Goal: Task Accomplishment & Management: Manage account settings

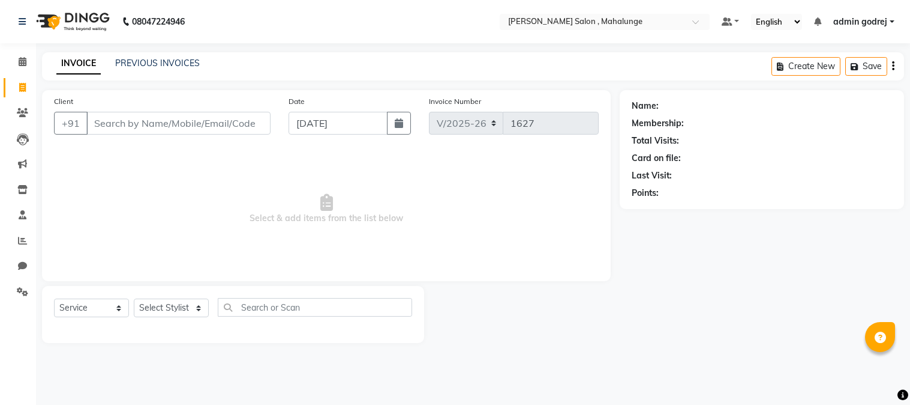
select select "7250"
select select "service"
click at [26, 58] on span at bounding box center [22, 62] width 21 height 14
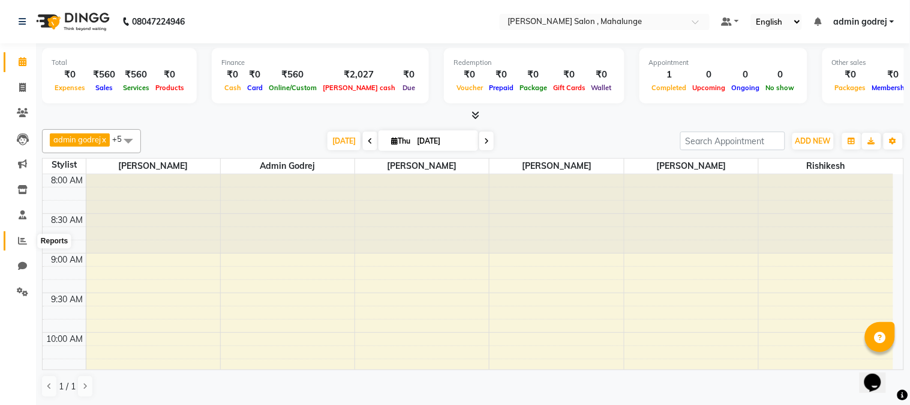
click at [18, 242] on icon at bounding box center [22, 240] width 9 height 9
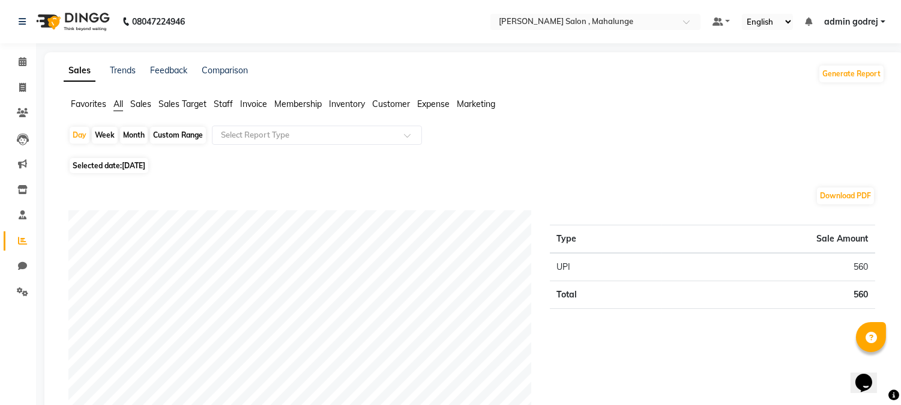
click at [136, 134] on div "Month" at bounding box center [134, 135] width 28 height 17
select select "9"
select select "2025"
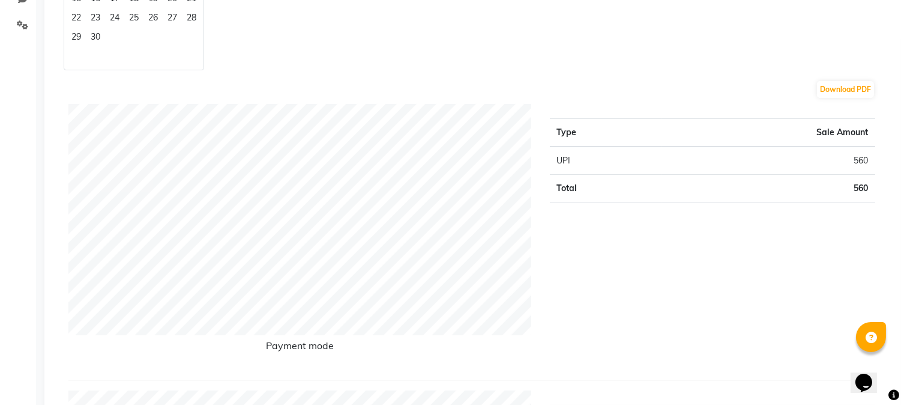
scroll to position [67, 0]
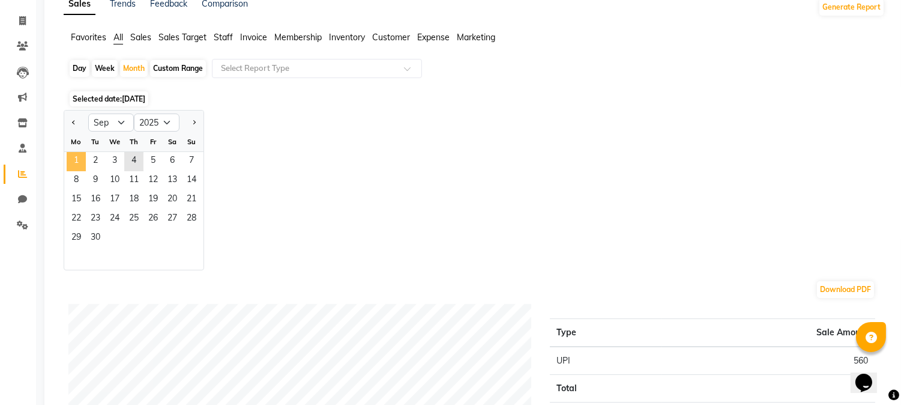
click at [72, 164] on span "1" at bounding box center [76, 161] width 19 height 19
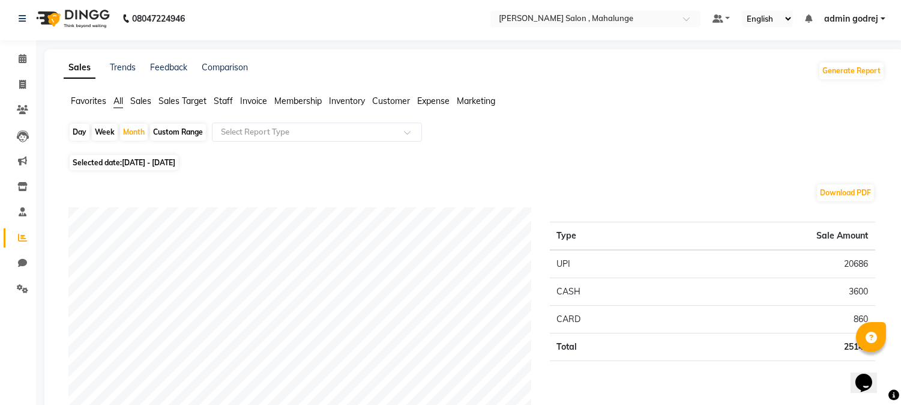
scroll to position [0, 0]
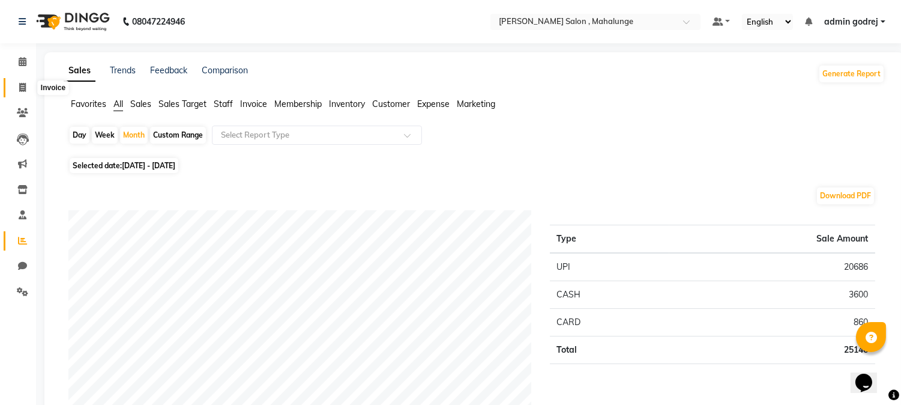
click at [25, 83] on icon at bounding box center [22, 87] width 7 height 9
select select "service"
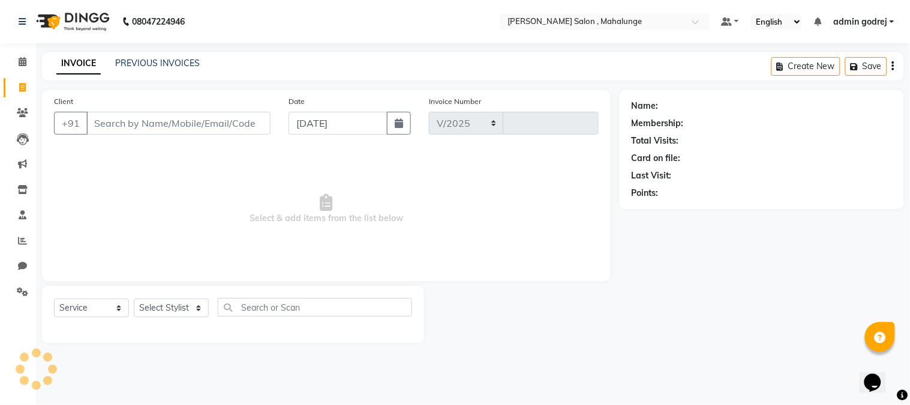
select select "7250"
type input "1627"
click at [23, 247] on span at bounding box center [22, 241] width 21 height 14
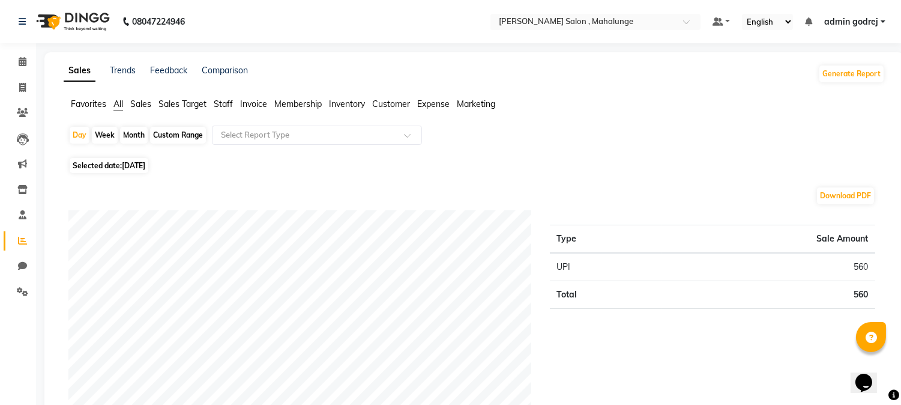
click at [134, 136] on div "Month" at bounding box center [134, 135] width 28 height 17
select select "9"
select select "2025"
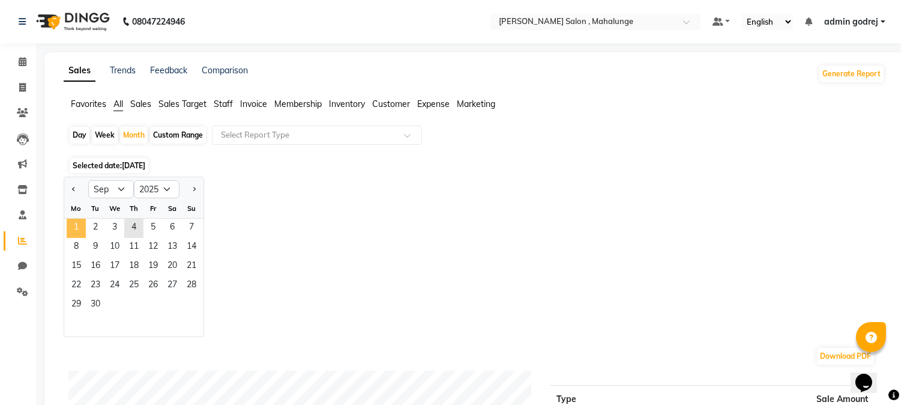
click at [74, 226] on span "1" at bounding box center [76, 227] width 19 height 19
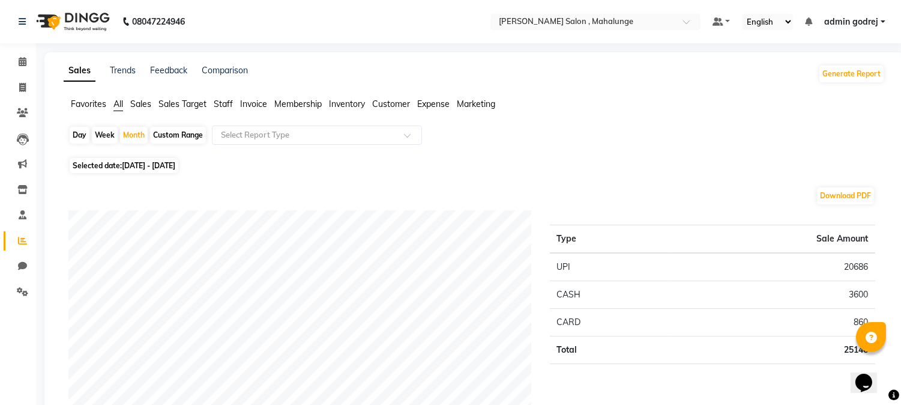
click at [78, 132] on div "Day" at bounding box center [80, 135] width 20 height 17
select select "9"
select select "2025"
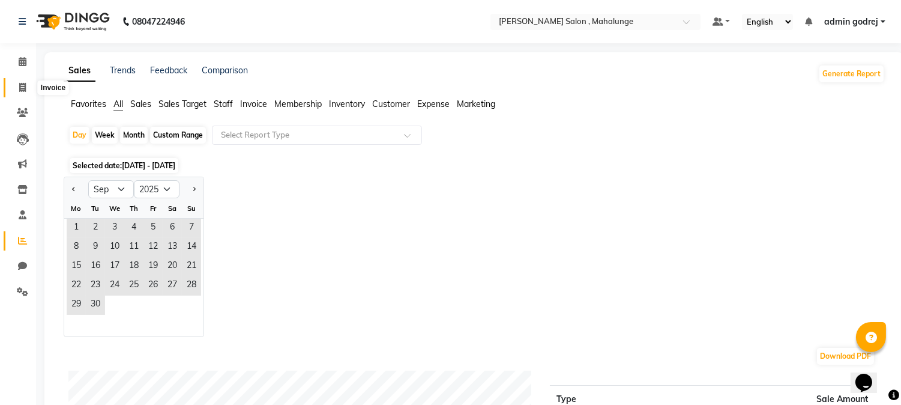
click at [16, 86] on span at bounding box center [22, 88] width 21 height 14
select select "7250"
select select "service"
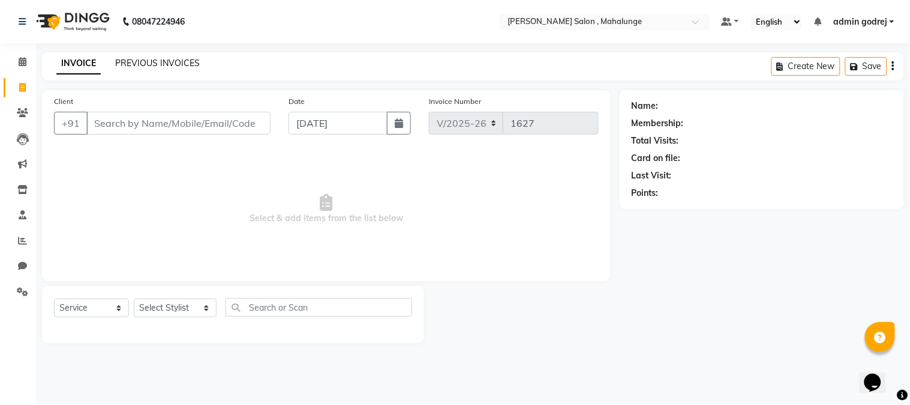
click at [139, 66] on link "PREVIOUS INVOICES" at bounding box center [157, 63] width 85 height 11
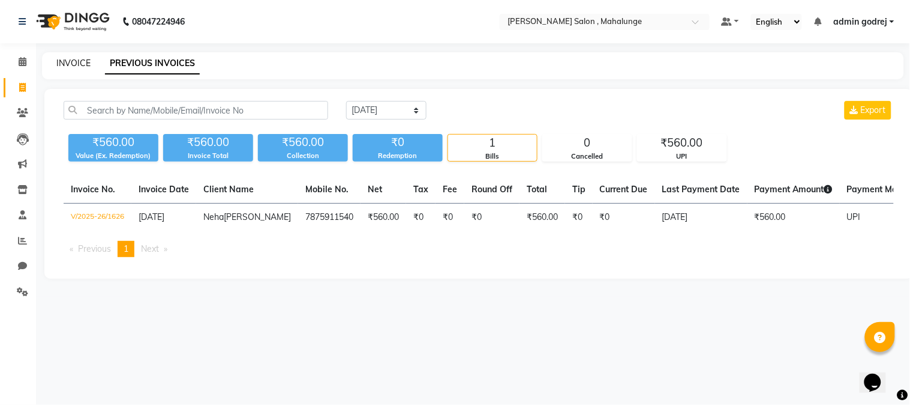
click at [79, 67] on link "INVOICE" at bounding box center [73, 63] width 34 height 11
select select "service"
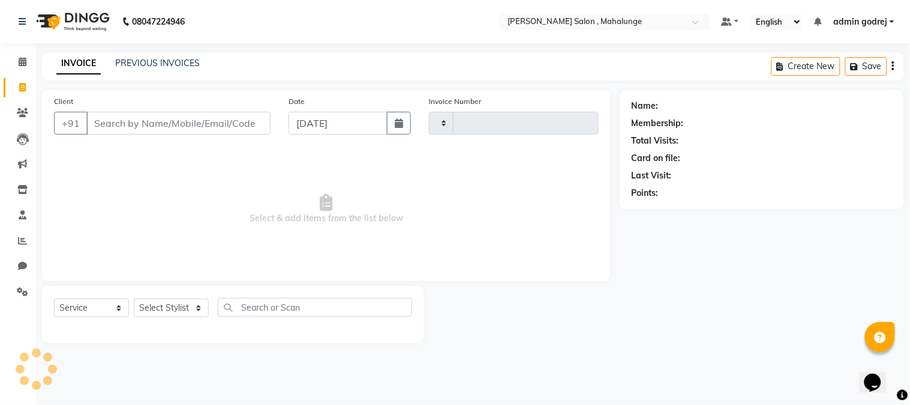
type input "1627"
select select "7250"
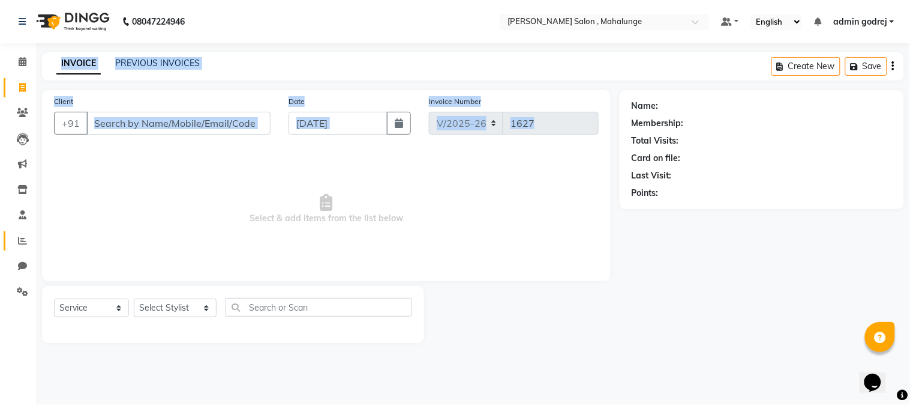
drag, startPoint x: 33, startPoint y: 229, endPoint x: 22, endPoint y: 231, distance: 11.1
click at [23, 231] on app-home "08047224946 Select Location × [PERSON_NAME] Salon , Mahalunge Default Panel My …" at bounding box center [455, 180] width 910 height 361
click at [21, 232] on link "Reports" at bounding box center [18, 241] width 29 height 20
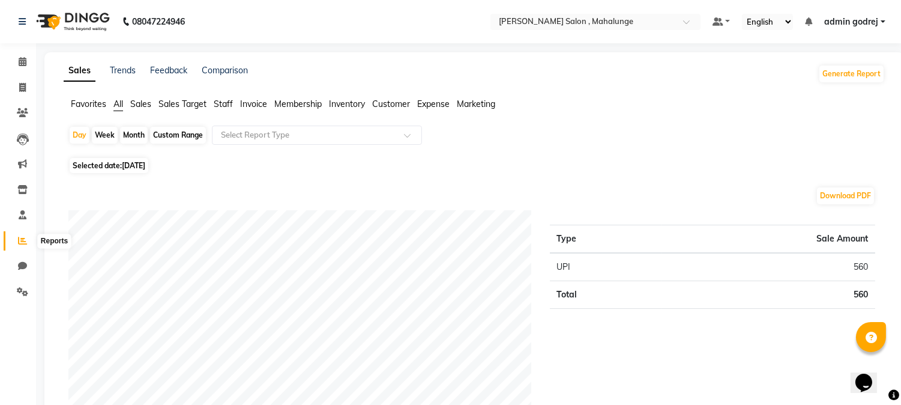
click at [18, 235] on span at bounding box center [22, 241] width 21 height 14
click at [127, 136] on div "Month" at bounding box center [134, 135] width 28 height 17
select select "9"
select select "2025"
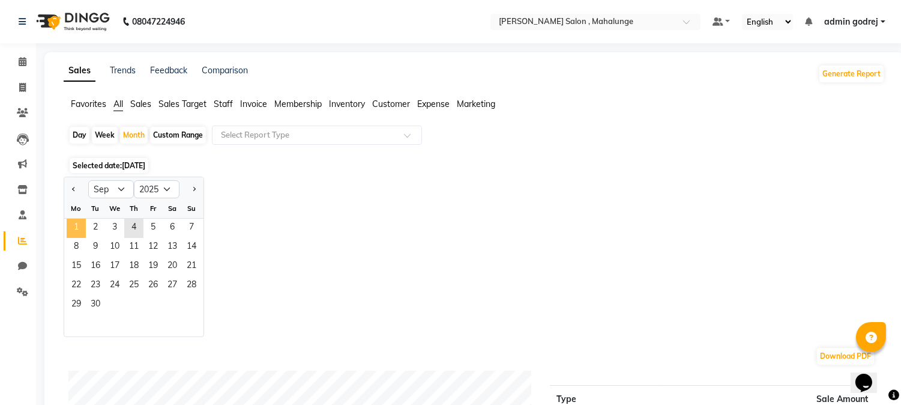
click at [79, 226] on span "1" at bounding box center [76, 227] width 19 height 19
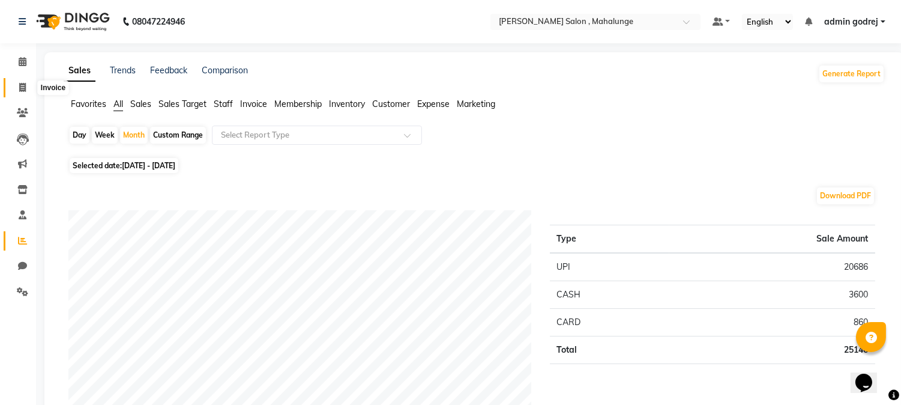
click at [16, 81] on span at bounding box center [22, 88] width 21 height 14
select select "7250"
select select "service"
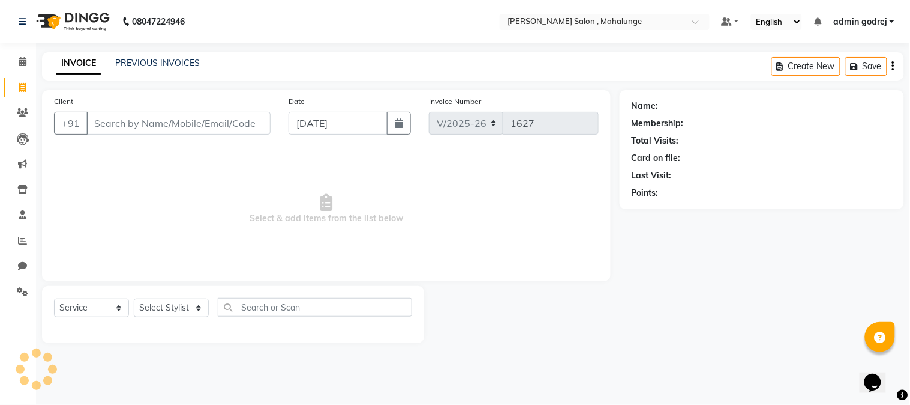
click at [25, 83] on icon at bounding box center [22, 87] width 7 height 9
select select "service"
type input "1627"
click at [25, 83] on icon at bounding box center [22, 87] width 7 height 9
select select "7250"
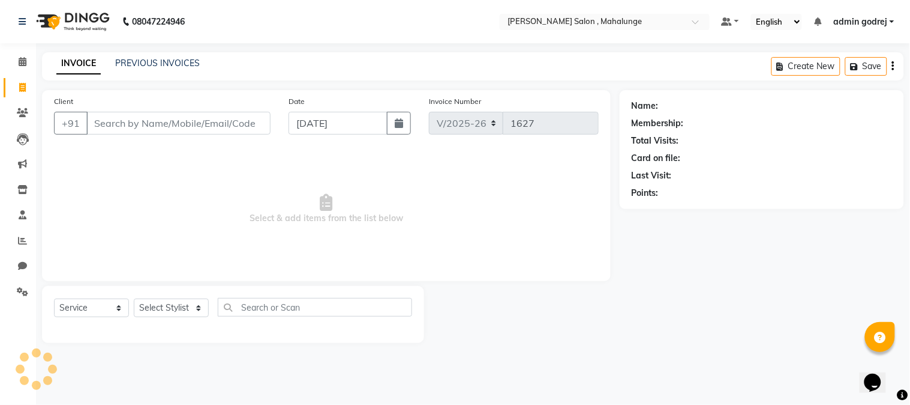
select select "service"
click at [25, 83] on icon at bounding box center [22, 87] width 7 height 9
select select "7250"
select select "service"
click at [24, 242] on icon at bounding box center [22, 240] width 9 height 9
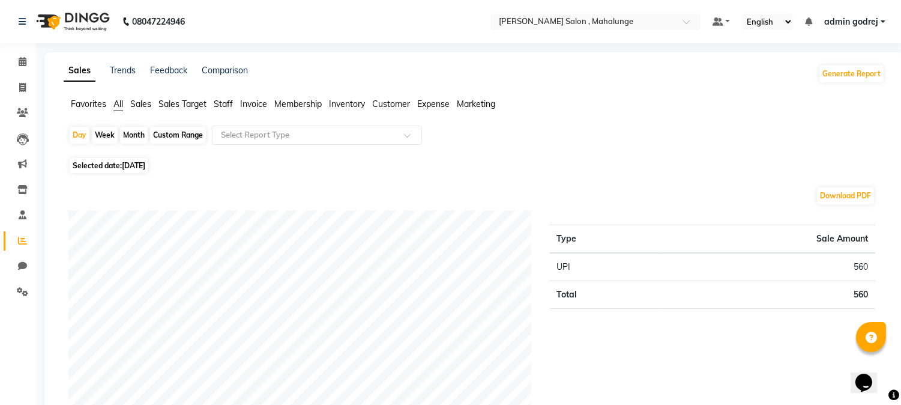
click at [182, 133] on div "Custom Range" at bounding box center [178, 135] width 56 height 17
select select "9"
select select "2025"
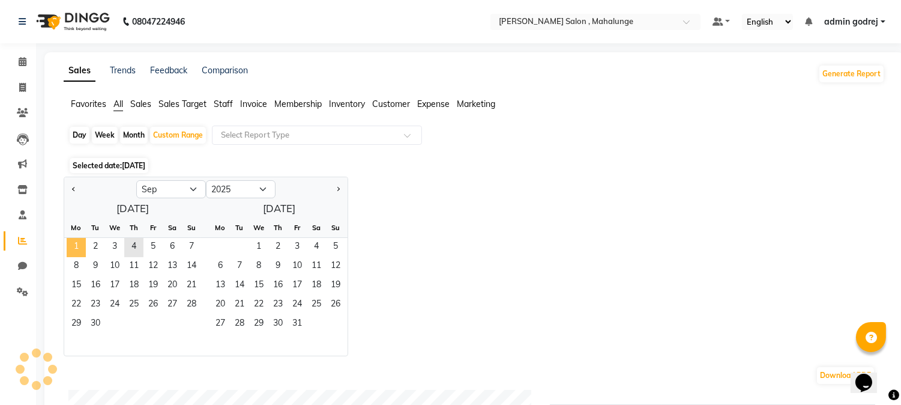
click at [84, 243] on span "1" at bounding box center [76, 247] width 19 height 19
click at [72, 190] on button "Previous month" at bounding box center [74, 188] width 10 height 19
select select "8"
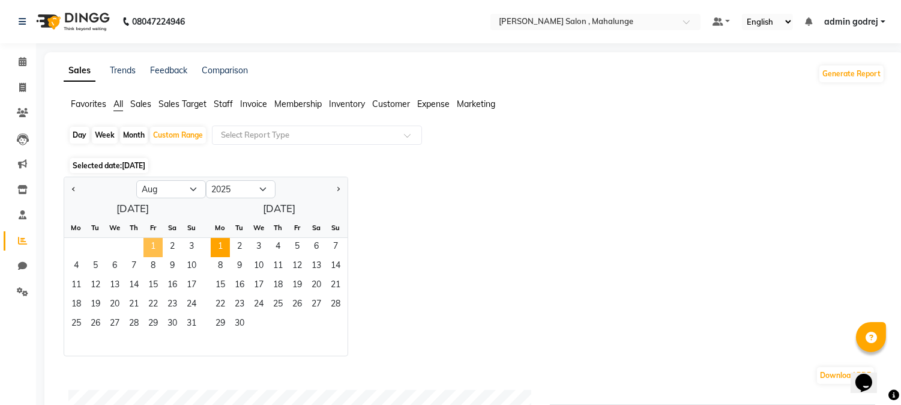
drag, startPoint x: 151, startPoint y: 248, endPoint x: 143, endPoint y: 265, distance: 18.3
click at [152, 249] on span "1" at bounding box center [152, 247] width 19 height 19
click at [187, 325] on span "31" at bounding box center [191, 324] width 19 height 19
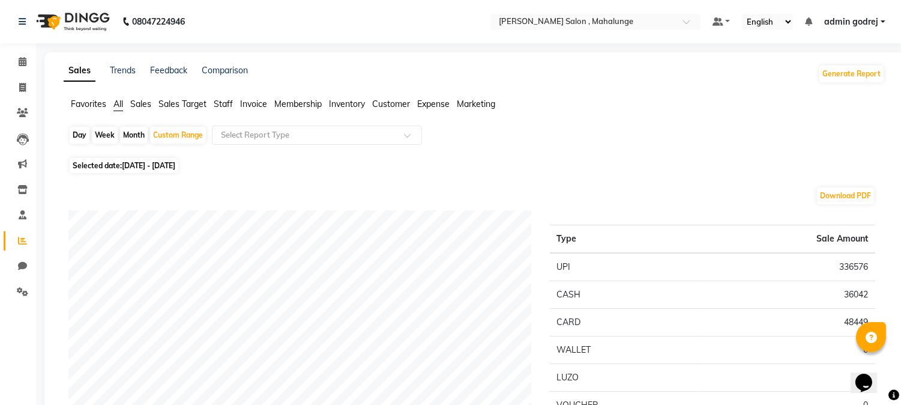
click at [217, 104] on span "Staff" at bounding box center [223, 103] width 19 height 11
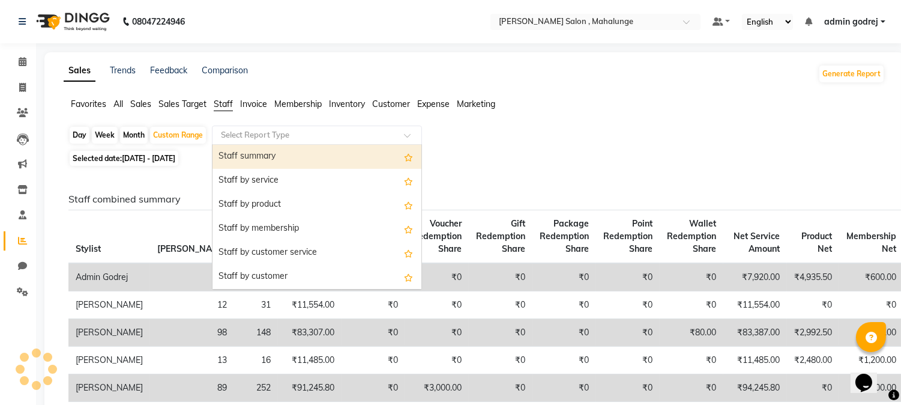
click at [271, 137] on input "text" at bounding box center [304, 135] width 173 height 12
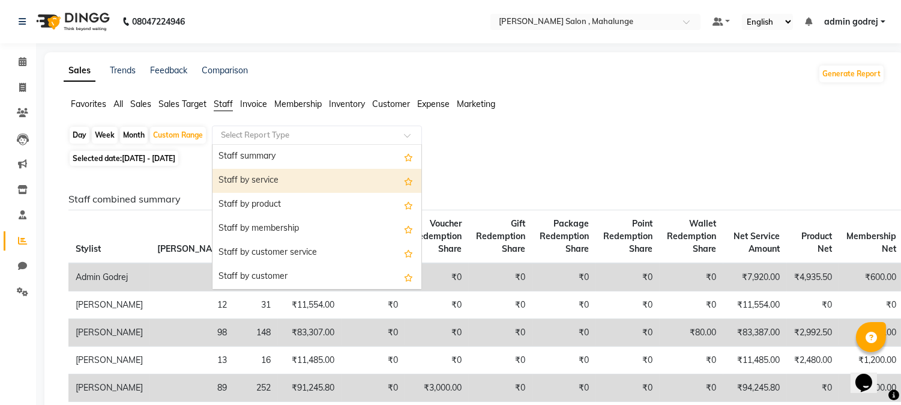
click at [276, 181] on div "Staff by service" at bounding box center [316, 181] width 209 height 24
select select "full_report"
select select "pdf"
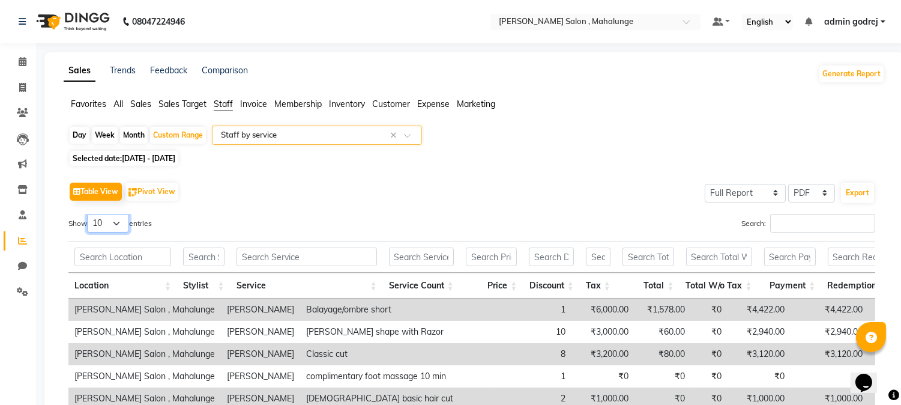
click at [118, 220] on select "10 25 50 100" at bounding box center [108, 223] width 42 height 19
select select "100"
click at [89, 214] on select "10 25 50 100" at bounding box center [108, 223] width 42 height 19
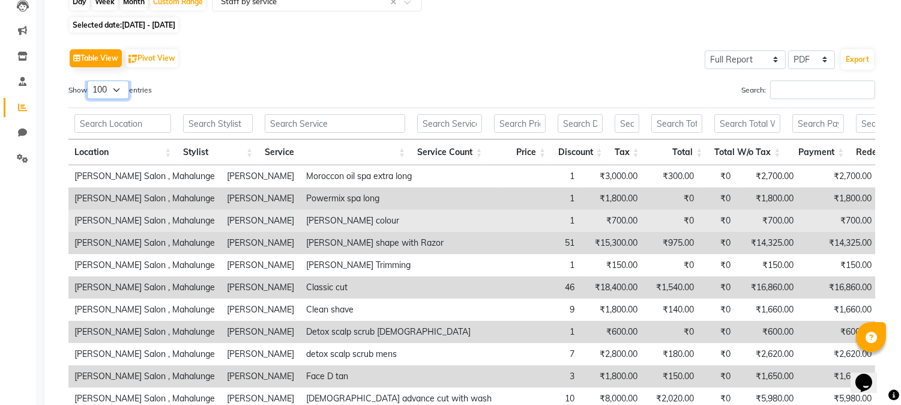
scroll to position [400, 0]
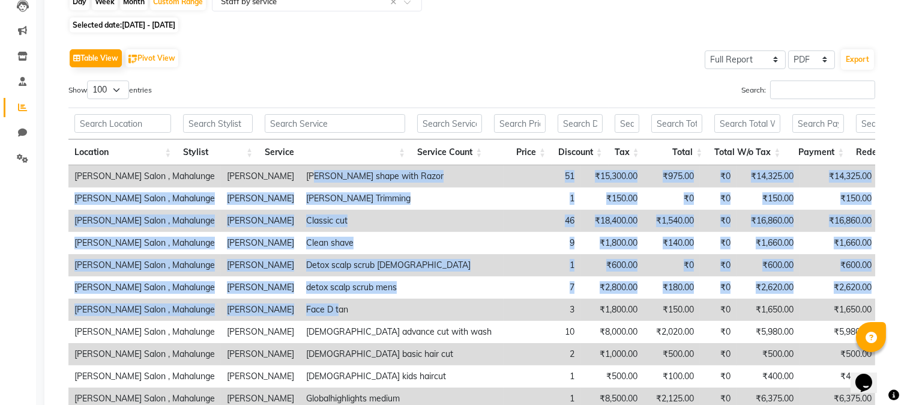
drag, startPoint x: 274, startPoint y: 184, endPoint x: 297, endPoint y: 307, distance: 124.7
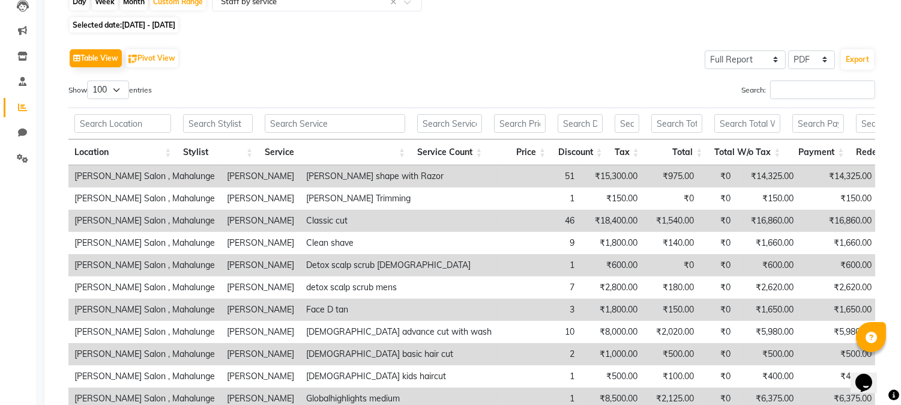
click at [539, 55] on div "Table View Pivot View Select Full Report Filtered Report Select CSV PDF Export" at bounding box center [471, 58] width 807 height 25
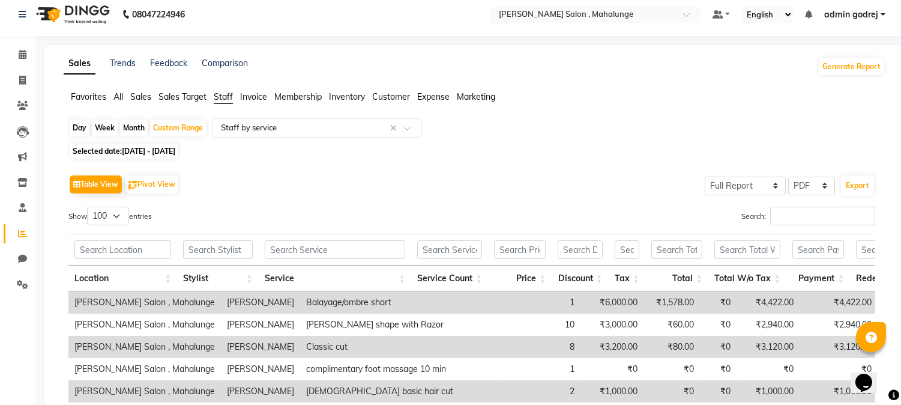
scroll to position [0, 0]
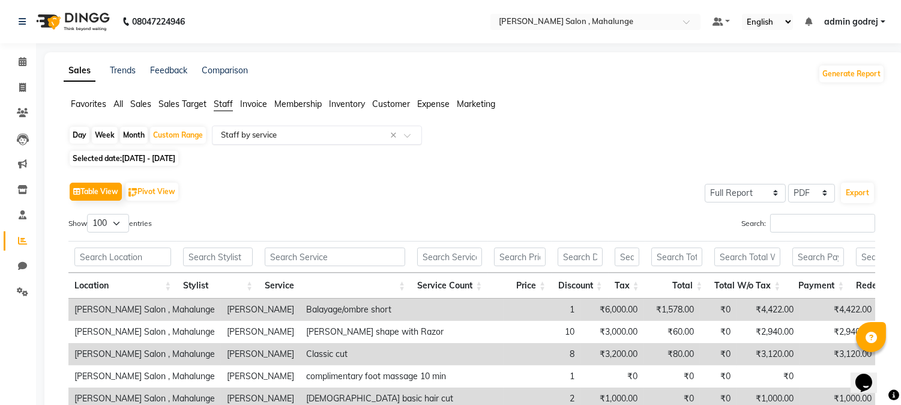
click at [292, 142] on div "Select Report Type × Staff by service ×" at bounding box center [317, 134] width 210 height 19
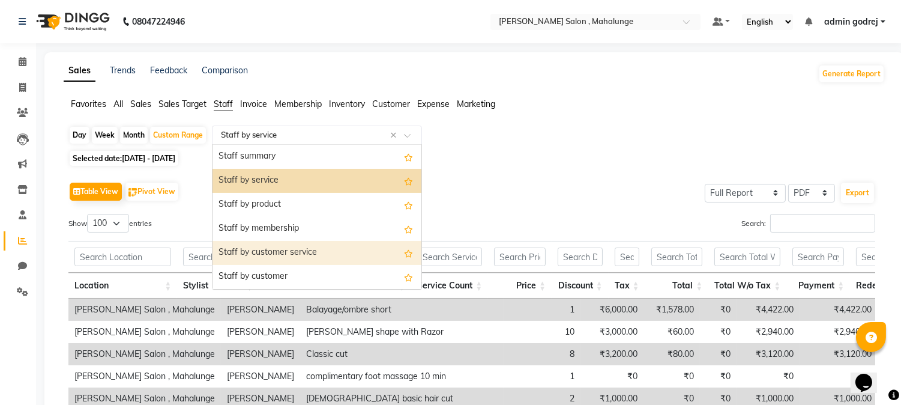
click at [340, 255] on div "Staff by customer service" at bounding box center [316, 253] width 209 height 24
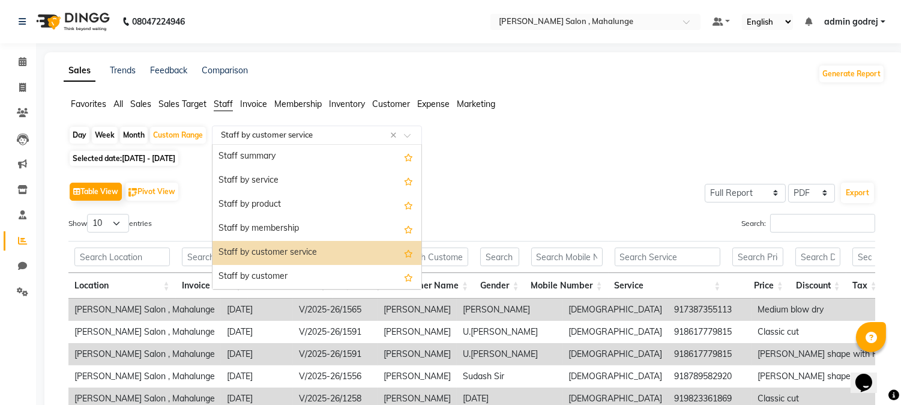
click at [340, 127] on div "Select Report Type × Staff by customer service ×" at bounding box center [317, 134] width 210 height 19
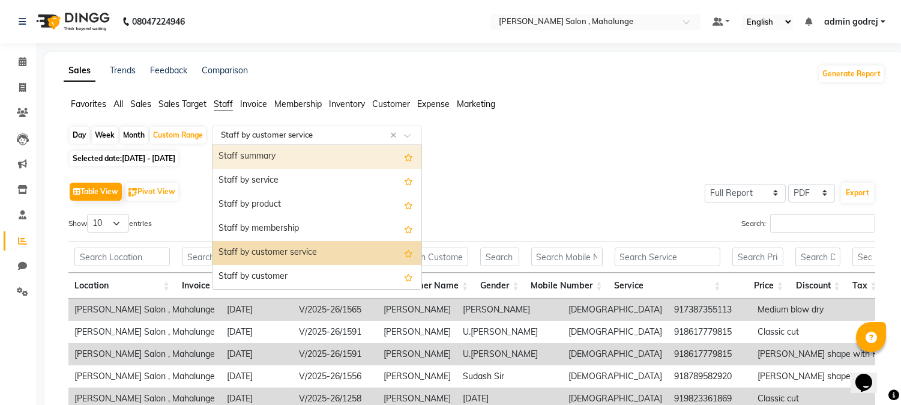
click at [339, 152] on div "Staff summary" at bounding box center [316, 157] width 209 height 24
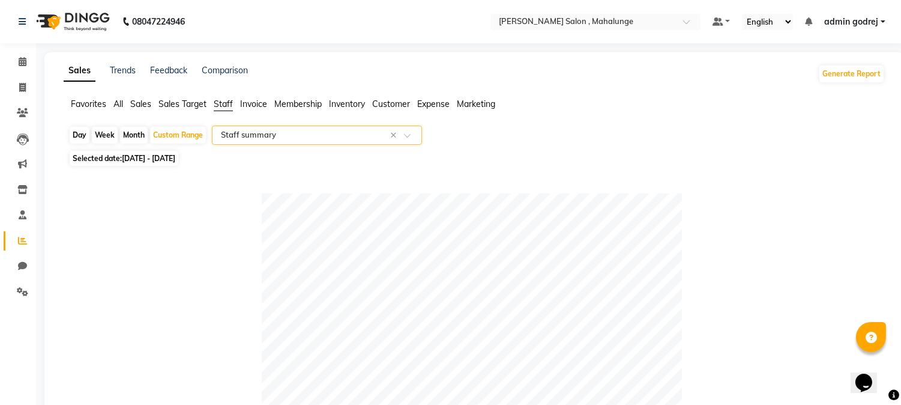
click at [289, 131] on input "text" at bounding box center [304, 135] width 173 height 12
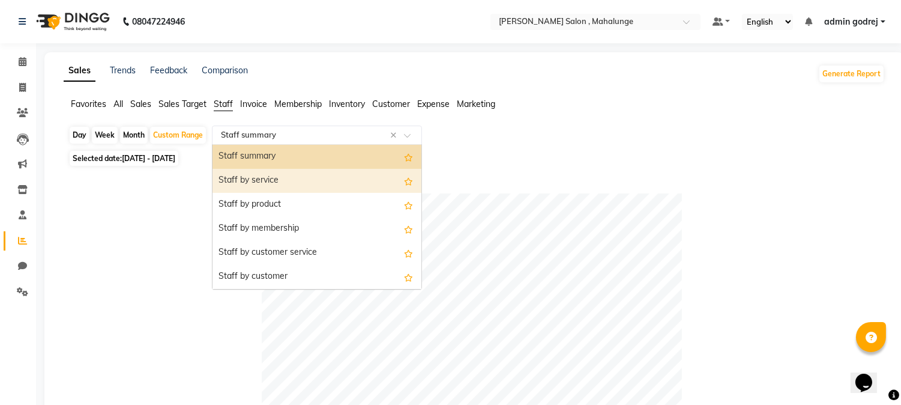
click at [293, 183] on div "Staff by service" at bounding box center [316, 181] width 209 height 24
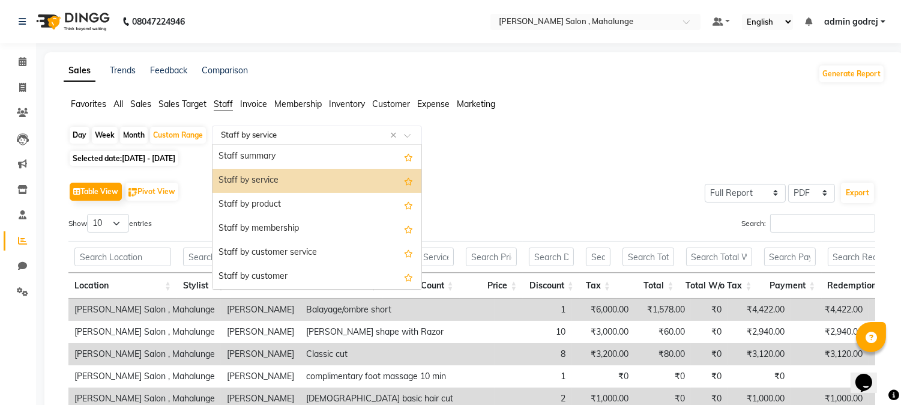
click at [310, 139] on input "text" at bounding box center [304, 135] width 173 height 12
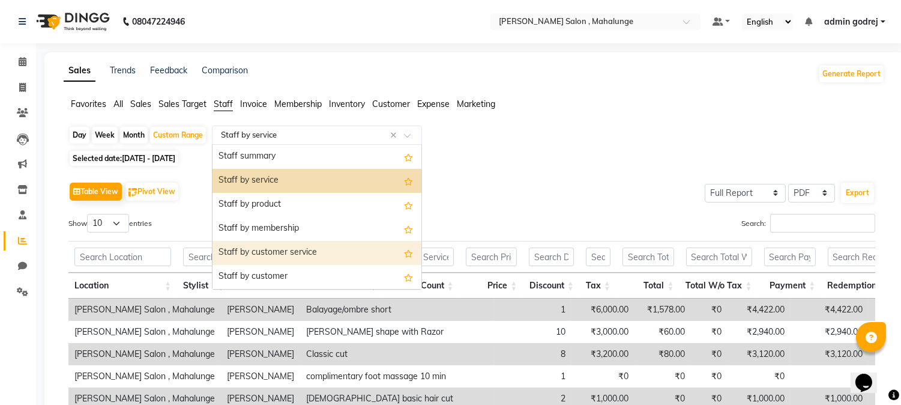
click at [308, 249] on div "Staff by customer service" at bounding box center [316, 253] width 209 height 24
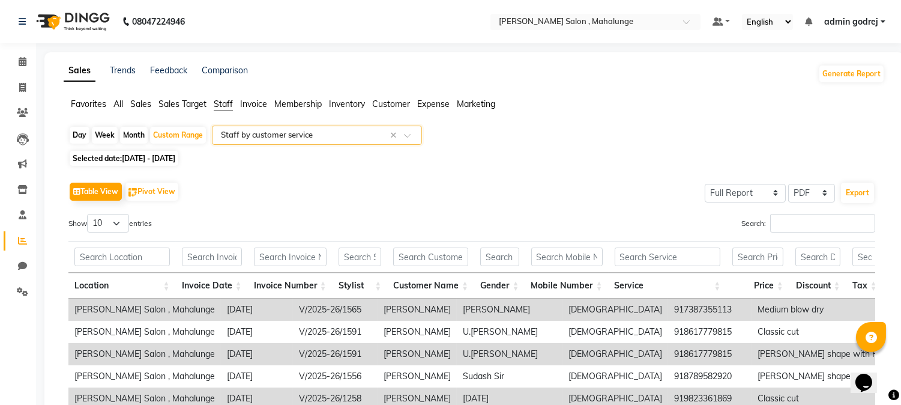
click at [356, 132] on input "text" at bounding box center [304, 135] width 173 height 12
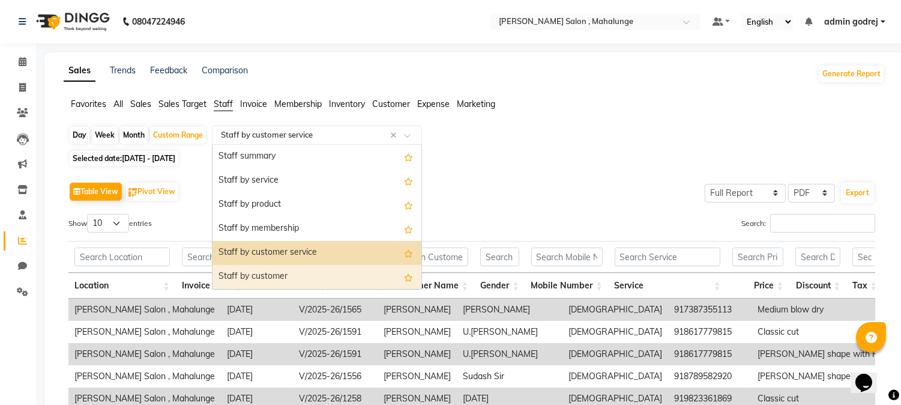
click at [302, 271] on div "Staff by customer" at bounding box center [316, 277] width 209 height 24
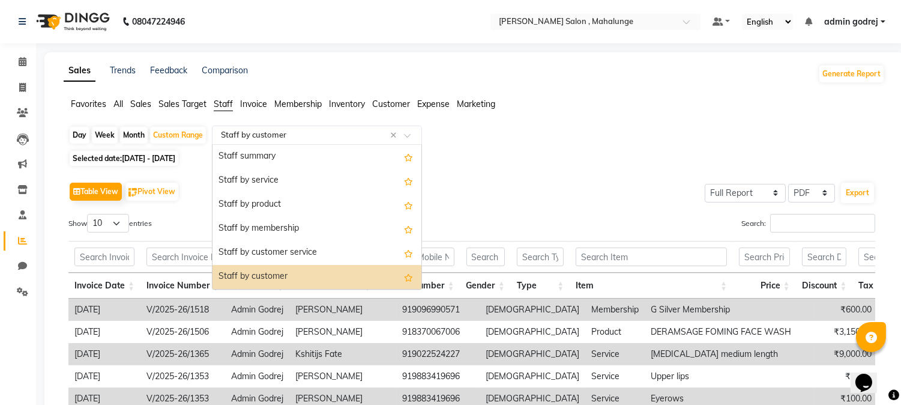
click at [312, 136] on input "text" at bounding box center [304, 135] width 173 height 12
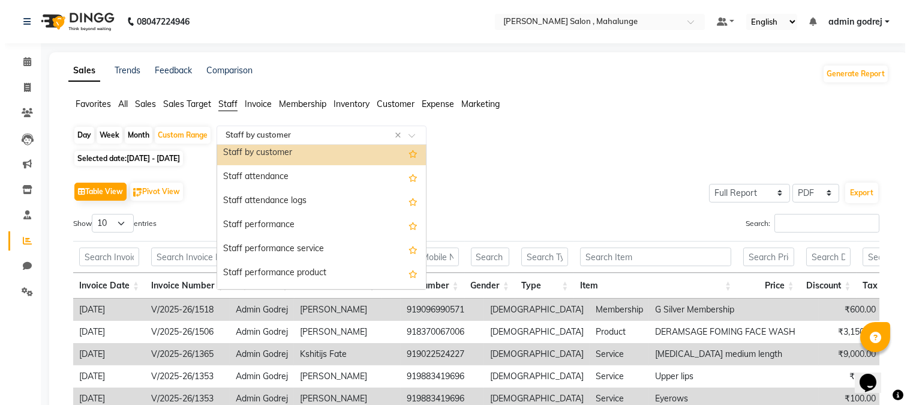
scroll to position [133, 0]
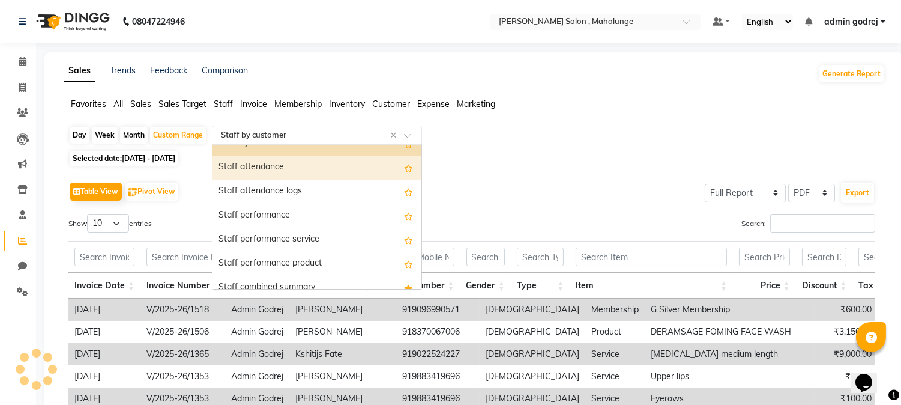
click at [316, 176] on div "Staff attendance" at bounding box center [316, 167] width 209 height 24
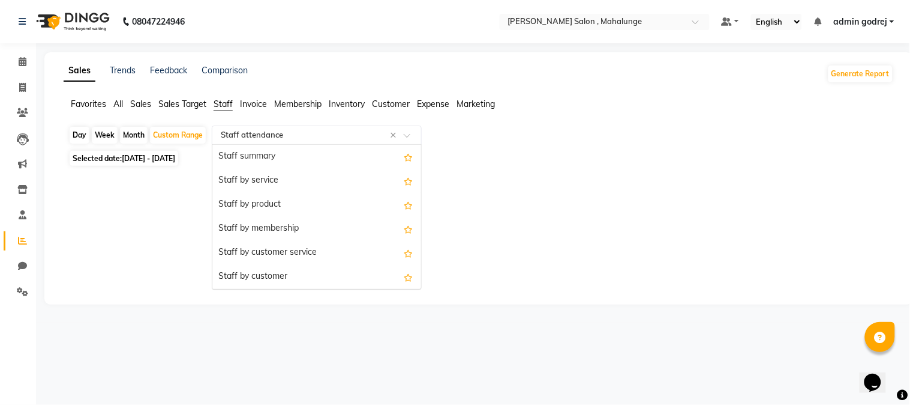
click at [321, 139] on input "text" at bounding box center [304, 135] width 173 height 12
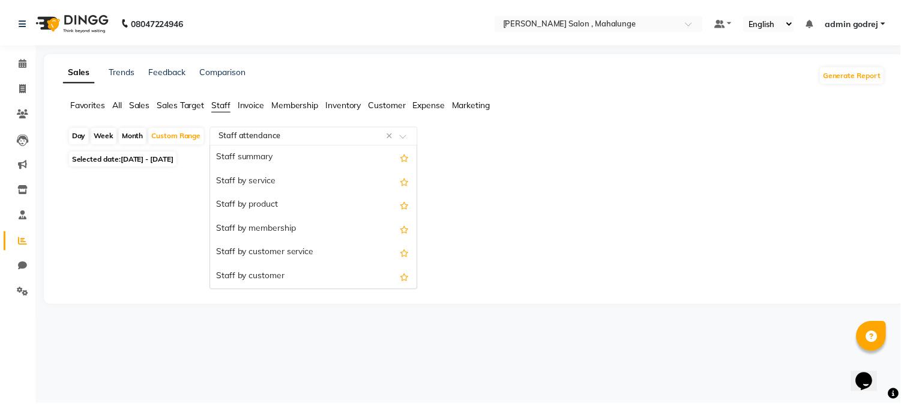
scroll to position [144, 0]
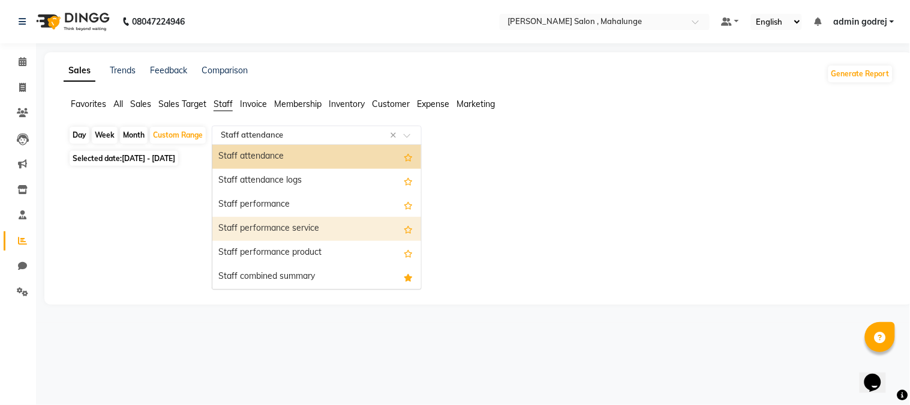
click at [312, 233] on div "Staff performance service" at bounding box center [316, 229] width 209 height 24
select select "full_report"
select select "pdf"
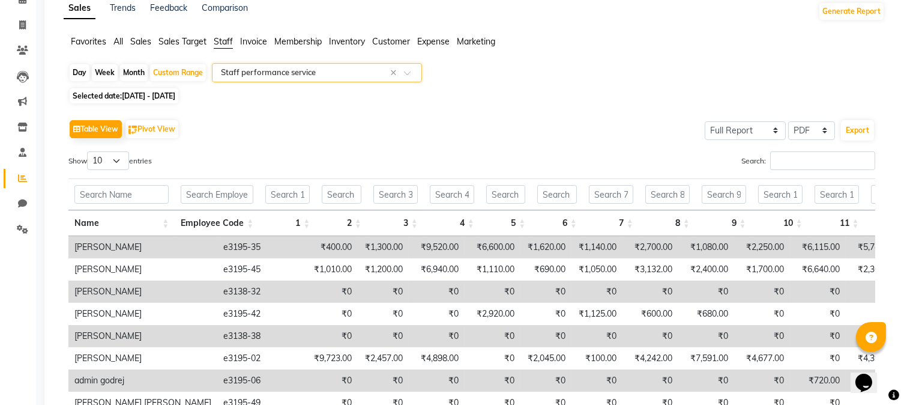
scroll to position [0, 0]
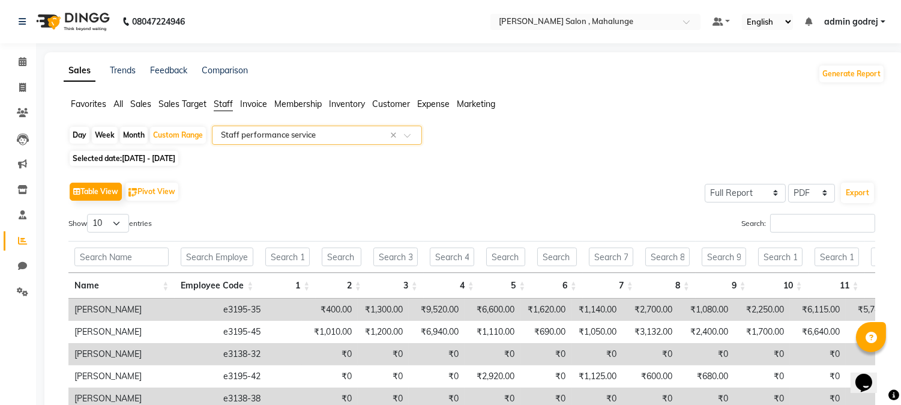
click at [302, 134] on input "text" at bounding box center [304, 135] width 173 height 12
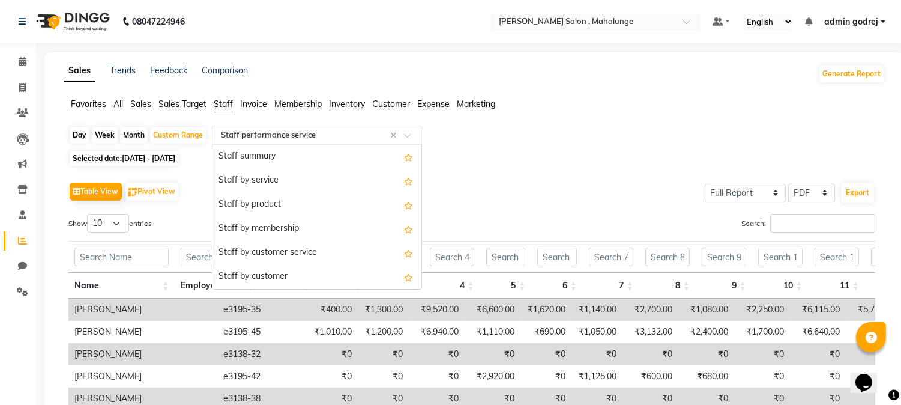
scroll to position [216, 0]
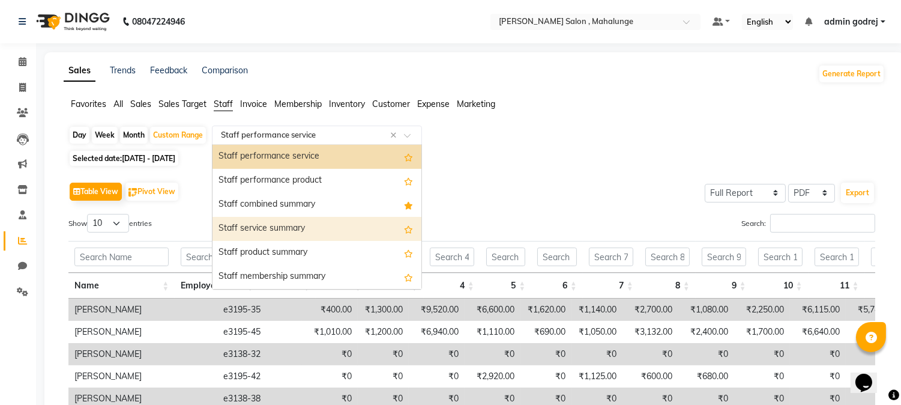
click at [318, 229] on div "Staff service summary" at bounding box center [316, 229] width 209 height 24
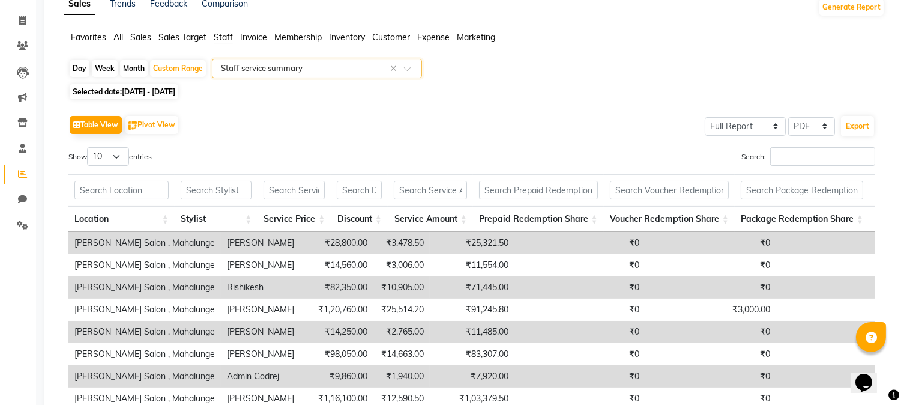
scroll to position [0, 0]
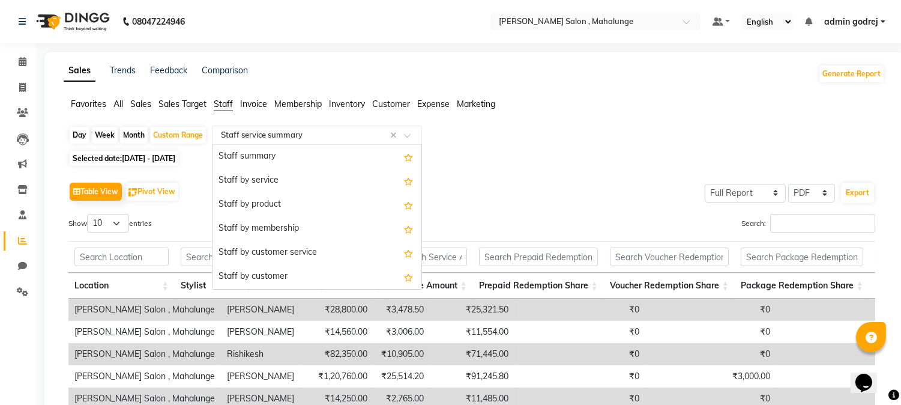
click at [362, 140] on input "text" at bounding box center [304, 135] width 173 height 12
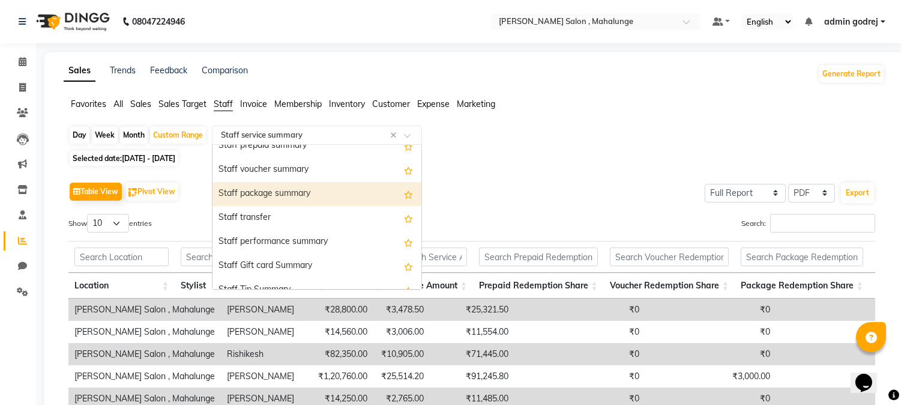
scroll to position [384, 0]
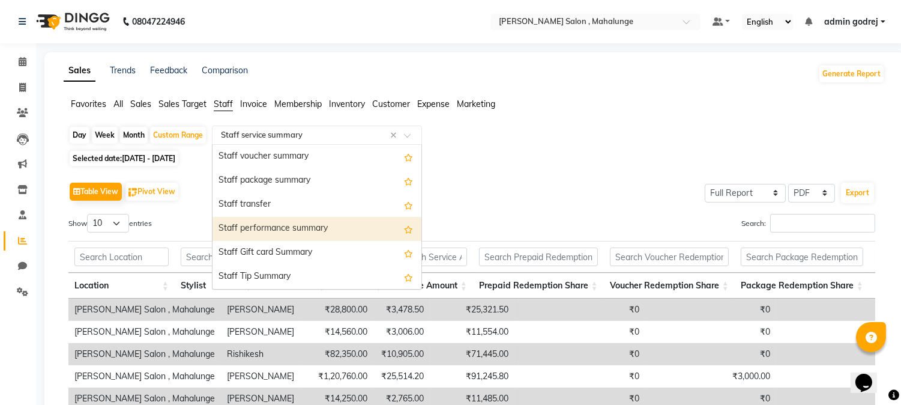
click at [321, 227] on div "Staff performance summary" at bounding box center [316, 229] width 209 height 24
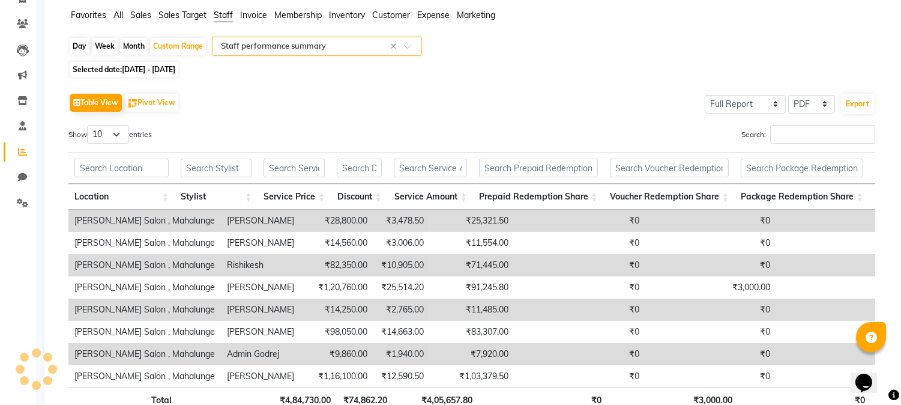
scroll to position [67, 0]
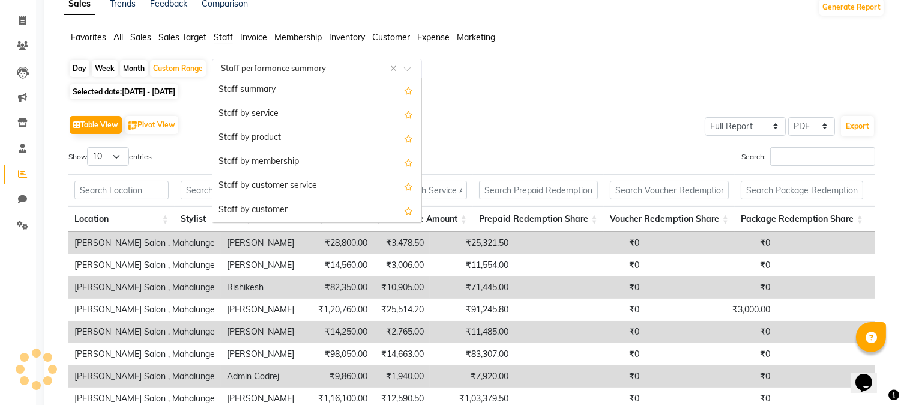
click at [365, 62] on input "text" at bounding box center [304, 68] width 173 height 12
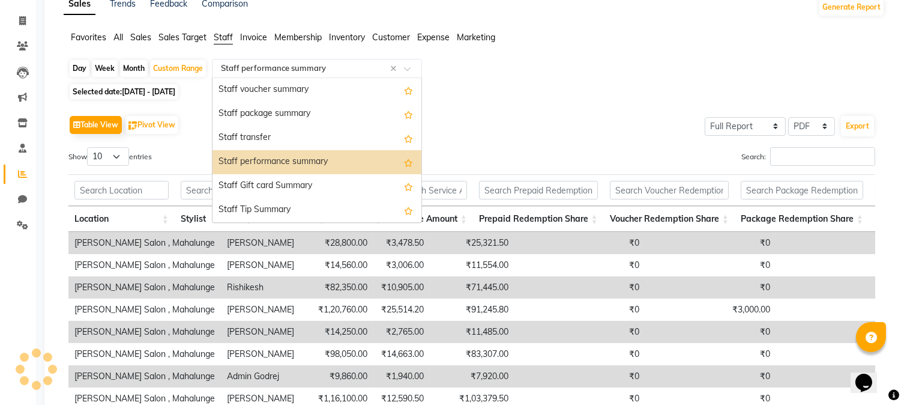
click at [339, 158] on div "Staff performance summary" at bounding box center [316, 162] width 209 height 24
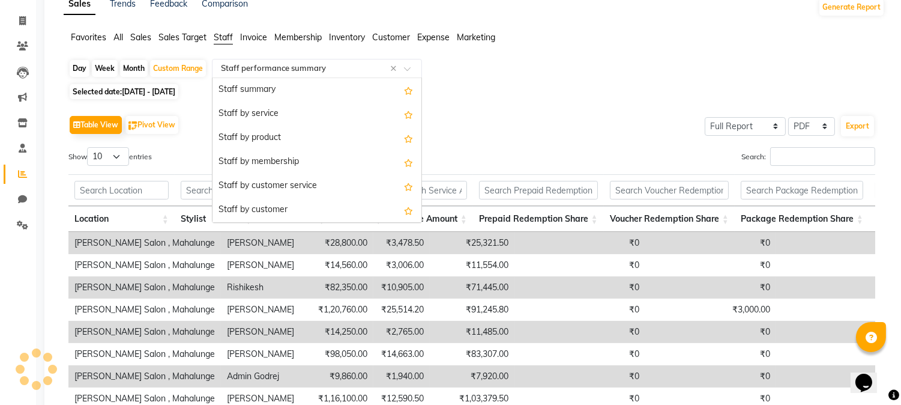
drag, startPoint x: 343, startPoint y: 65, endPoint x: 343, endPoint y: 76, distance: 11.4
click at [344, 65] on input "text" at bounding box center [304, 68] width 173 height 12
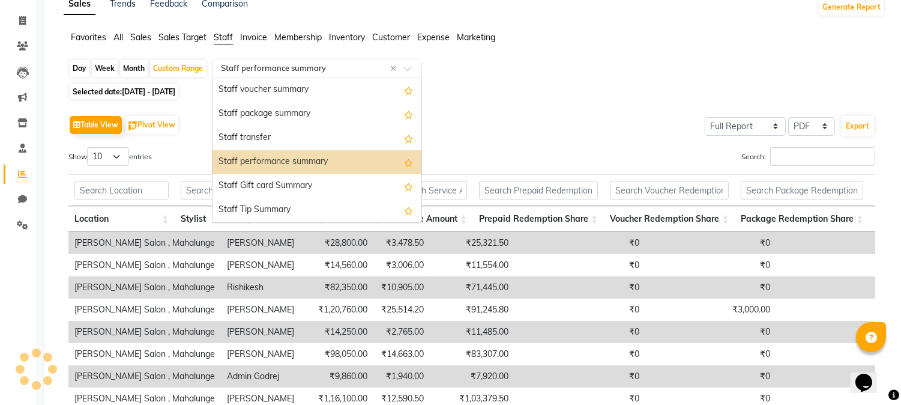
click at [340, 163] on div "Staff performance summary" at bounding box center [316, 162] width 209 height 24
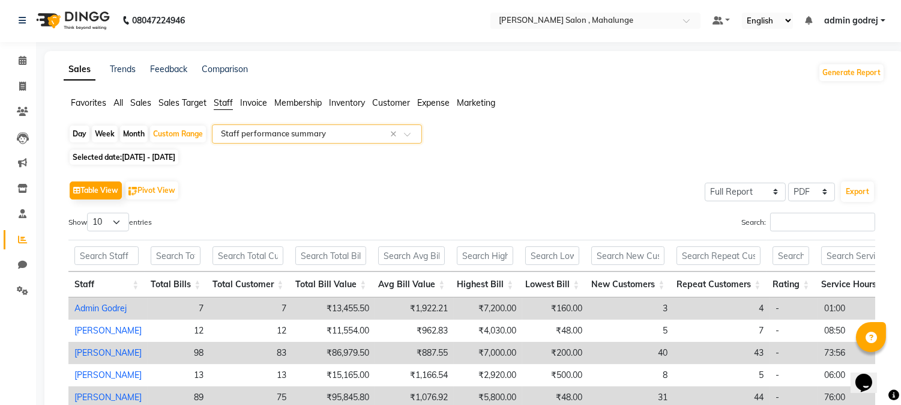
scroll to position [0, 0]
click at [357, 126] on div "Select Report Type × Staff performance summary ×" at bounding box center [317, 134] width 210 height 19
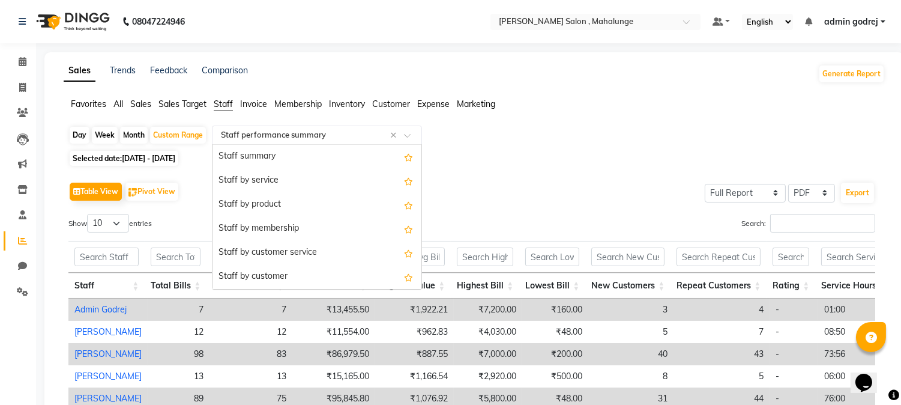
scroll to position [384, 0]
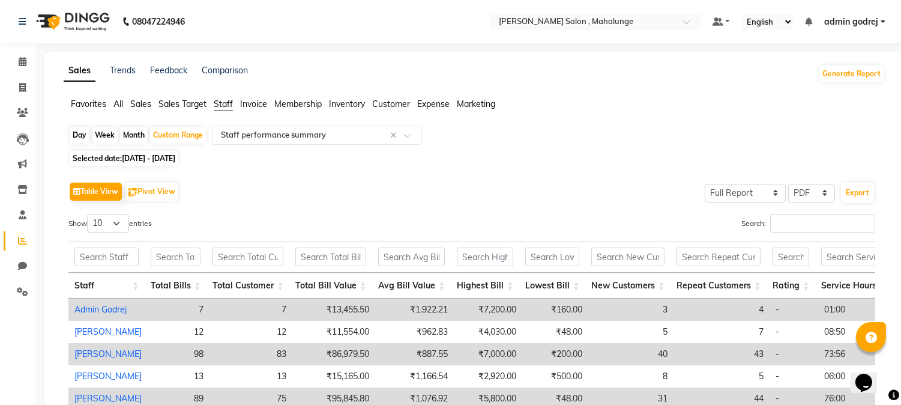
click at [616, 161] on div "Selected date: [DATE] - [DATE]" at bounding box center [476, 158] width 816 height 13
click at [319, 134] on input "text" at bounding box center [304, 135] width 173 height 12
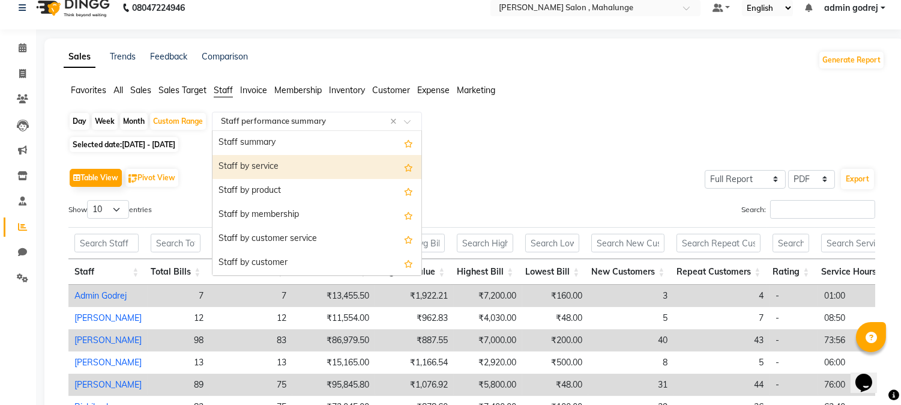
scroll to position [0, 0]
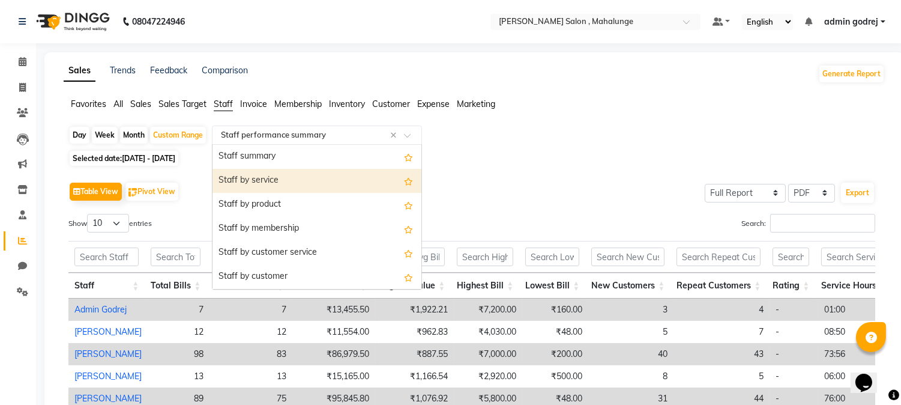
drag, startPoint x: 295, startPoint y: 144, endPoint x: 295, endPoint y: 152, distance: 7.8
click at [295, 145] on ng-dropdown-panel "Staff summary Staff by service Staff by product Staff by membership Staff by cu…" at bounding box center [317, 216] width 210 height 145
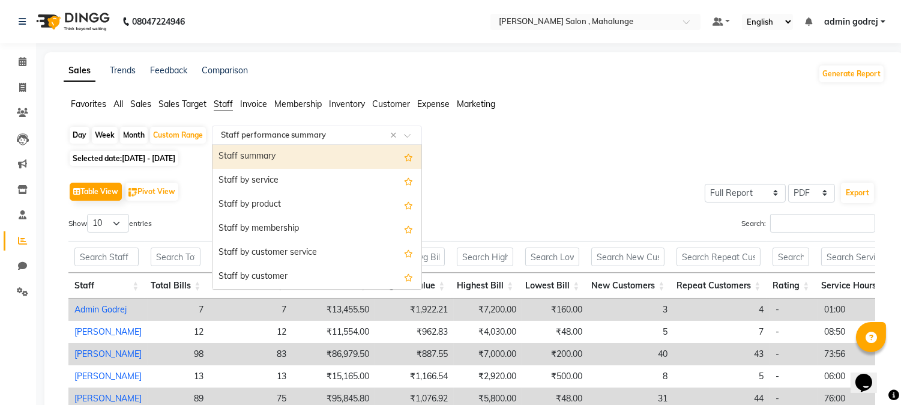
click at [295, 152] on div "Staff summary" at bounding box center [316, 157] width 209 height 24
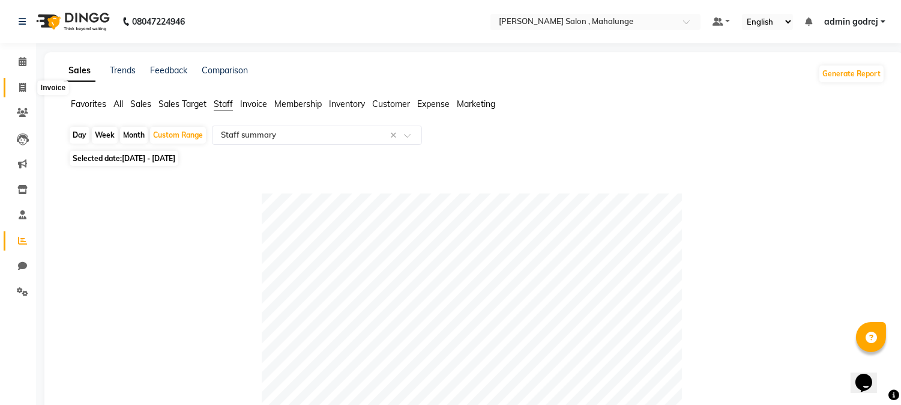
click at [17, 86] on span at bounding box center [22, 88] width 21 height 14
select select "7250"
select select "service"
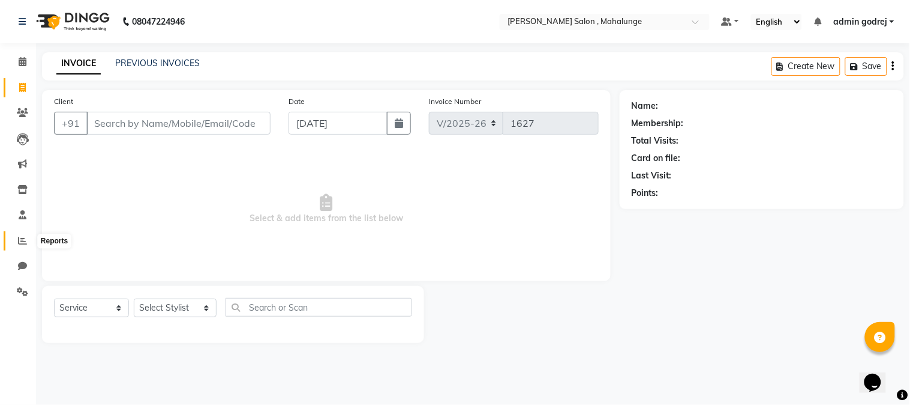
click at [26, 241] on icon at bounding box center [22, 240] width 9 height 9
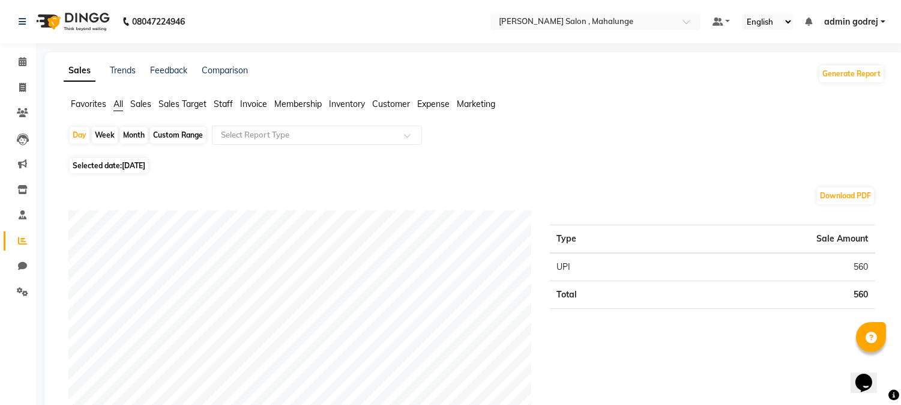
click at [123, 132] on div "Month" at bounding box center [134, 135] width 28 height 17
select select "9"
select select "2025"
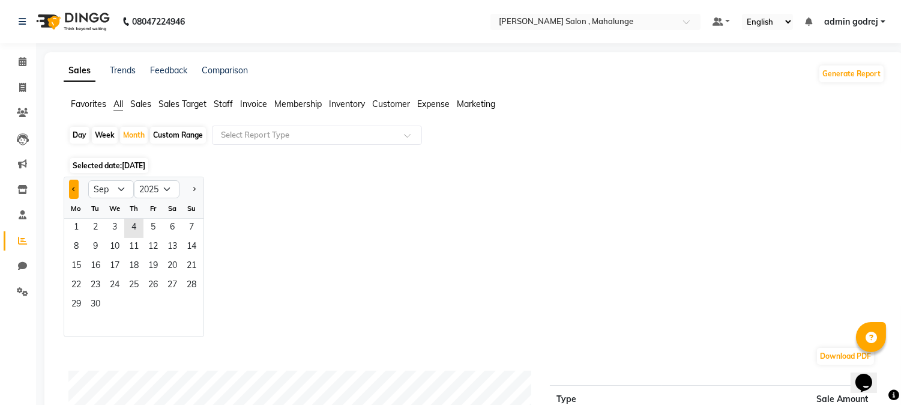
click at [74, 187] on span "Previous month" at bounding box center [74, 188] width 4 height 4
select select "8"
click at [158, 221] on span "1" at bounding box center [152, 227] width 19 height 19
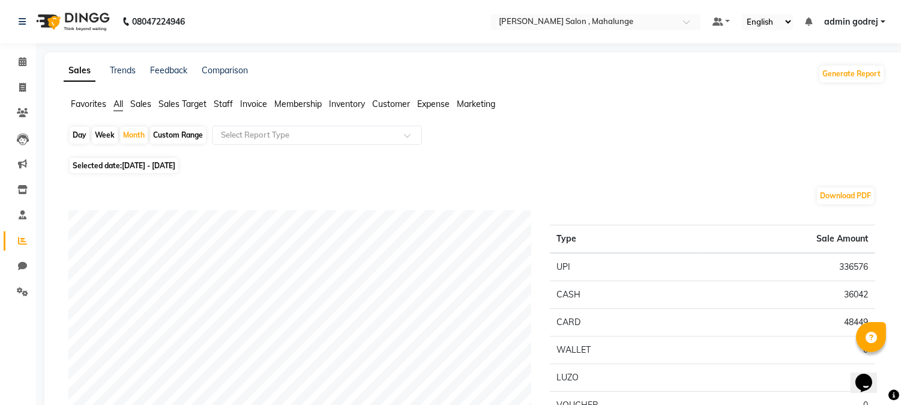
click at [226, 105] on span "Staff" at bounding box center [223, 103] width 19 height 11
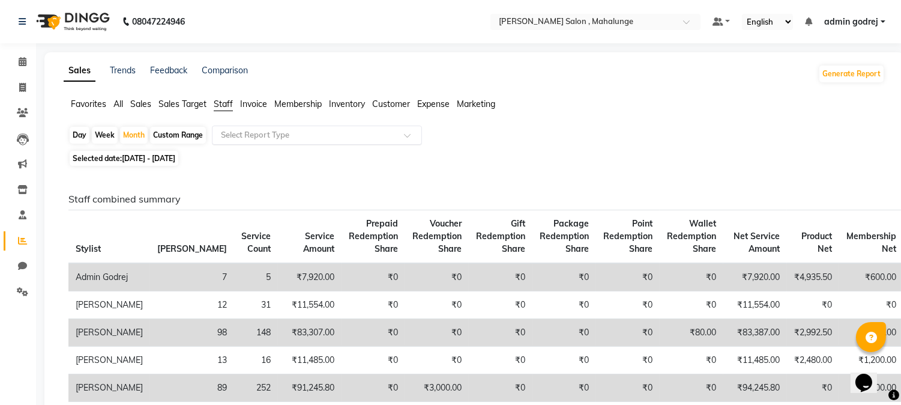
click at [265, 127] on div "Select Report Type" at bounding box center [317, 134] width 210 height 19
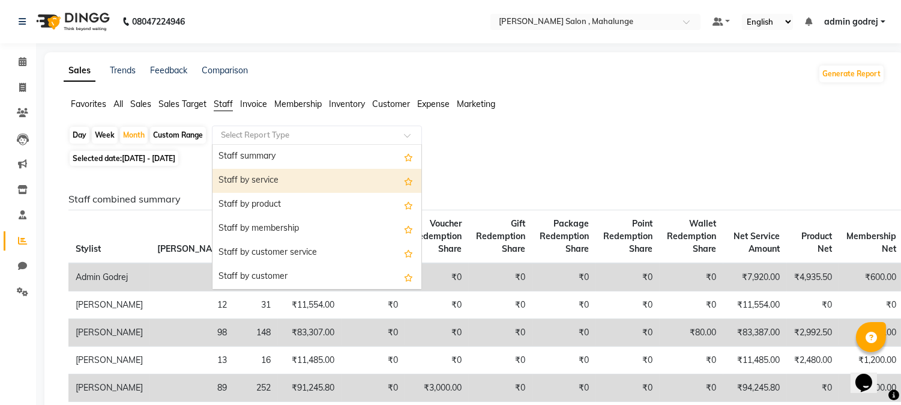
click at [300, 176] on div "Staff by service" at bounding box center [316, 181] width 209 height 24
select select "full_report"
select select "pdf"
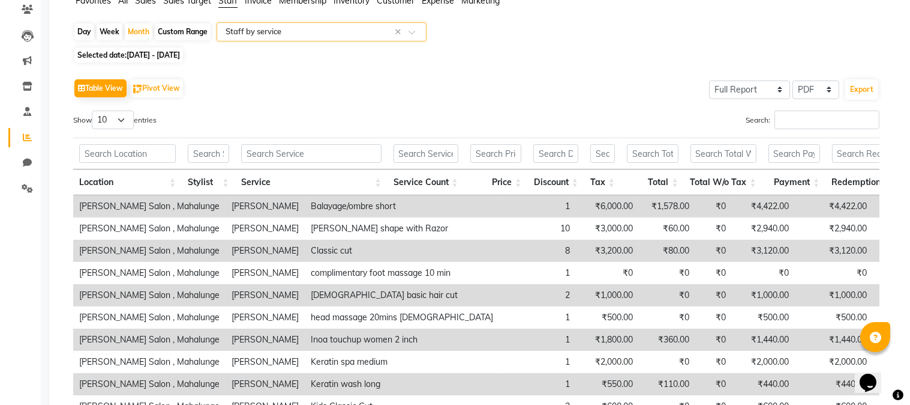
scroll to position [93, 0]
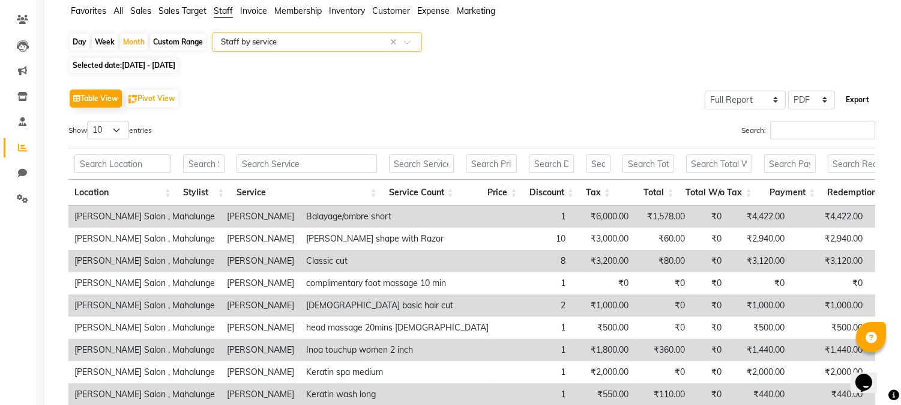
click at [848, 104] on button "Export" at bounding box center [857, 99] width 33 height 20
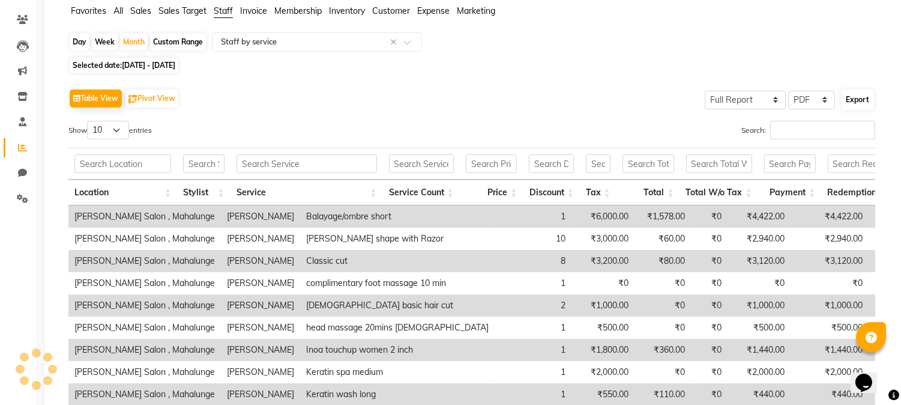
select select "monospace"
select select "16px"
select select "template_1"
select select "A4"
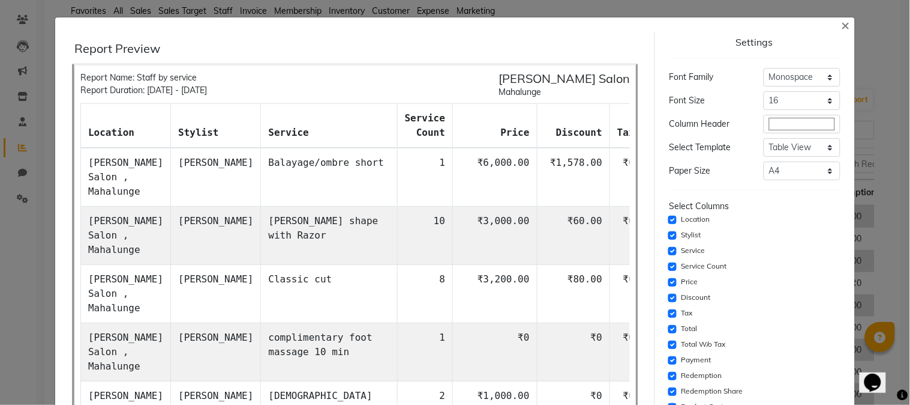
scroll to position [124, 0]
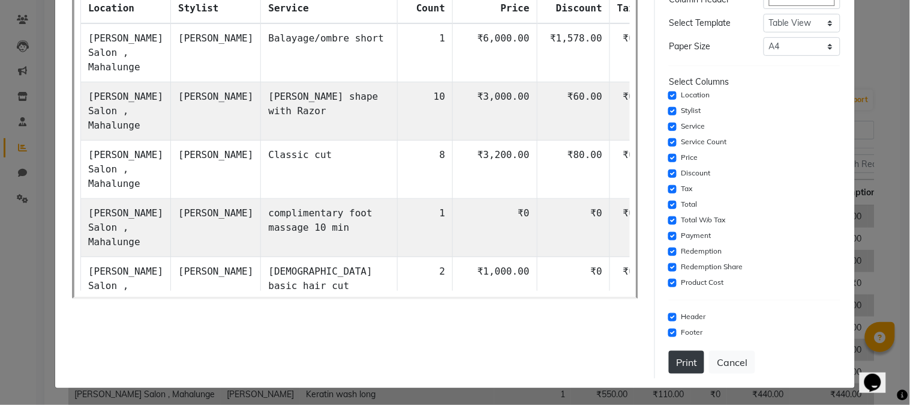
click at [681, 358] on button "Print" at bounding box center [686, 362] width 35 height 23
click at [677, 363] on div "Settings Font Family Select Sans Serif Monospace Serif Font Size Select 8 9 10 …" at bounding box center [754, 143] width 181 height 471
click at [807, 9] on input "#ffffff" at bounding box center [802, -1] width 77 height 19
click at [691, 363] on button "Print" at bounding box center [686, 362] width 35 height 23
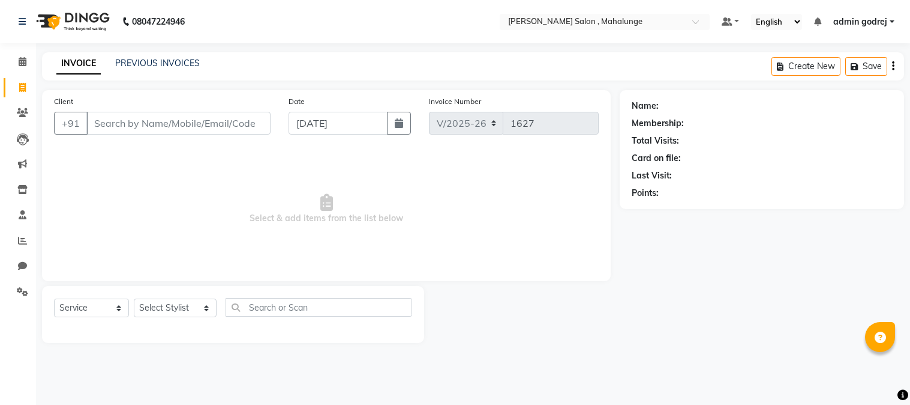
select select "7250"
select select "service"
select select "7250"
select select "service"
click at [30, 240] on span at bounding box center [22, 241] width 21 height 14
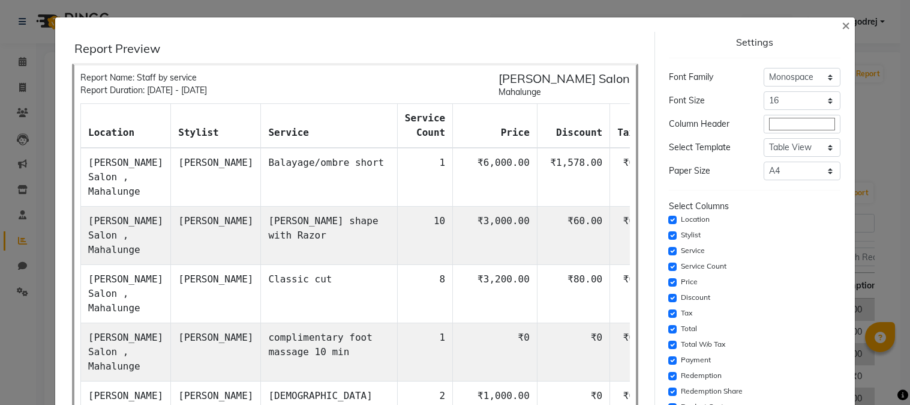
select select "full_report"
select select "pdf"
select select "monospace"
select select "16px"
select select "template_1"
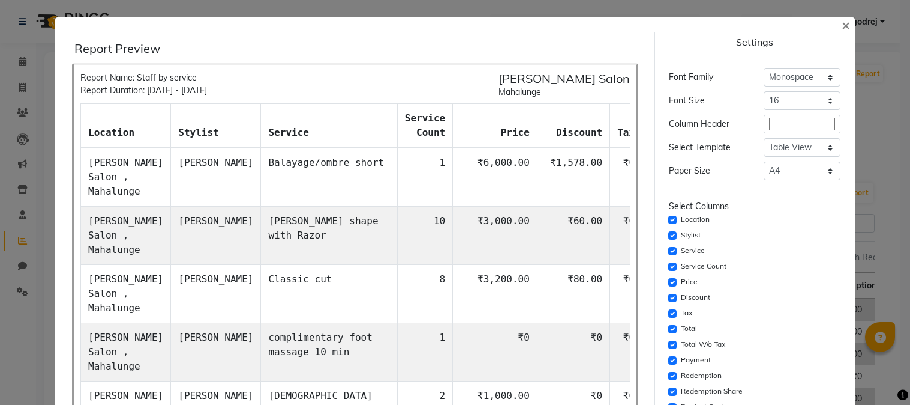
select select "A4"
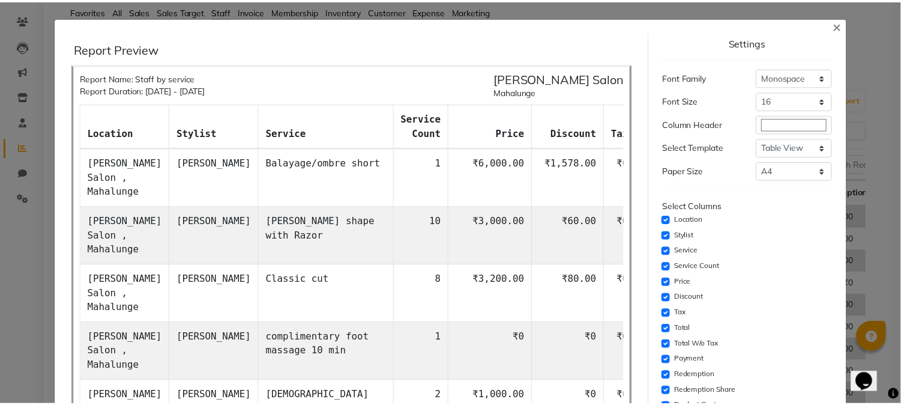
scroll to position [124, 0]
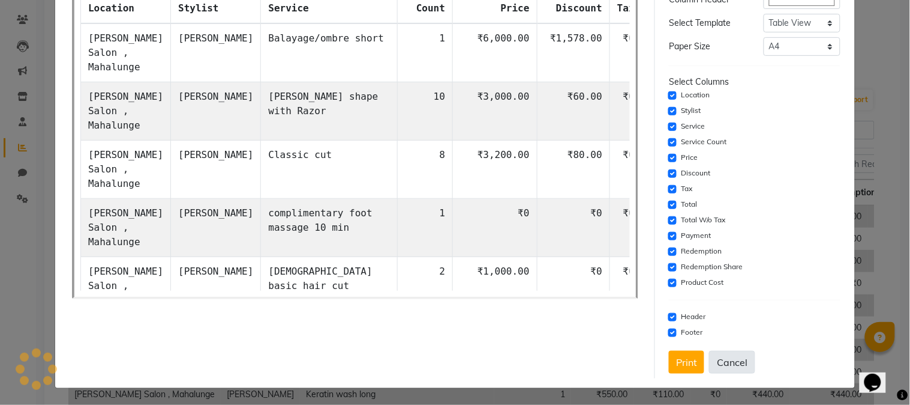
click at [728, 360] on button "Cancel" at bounding box center [732, 362] width 46 height 23
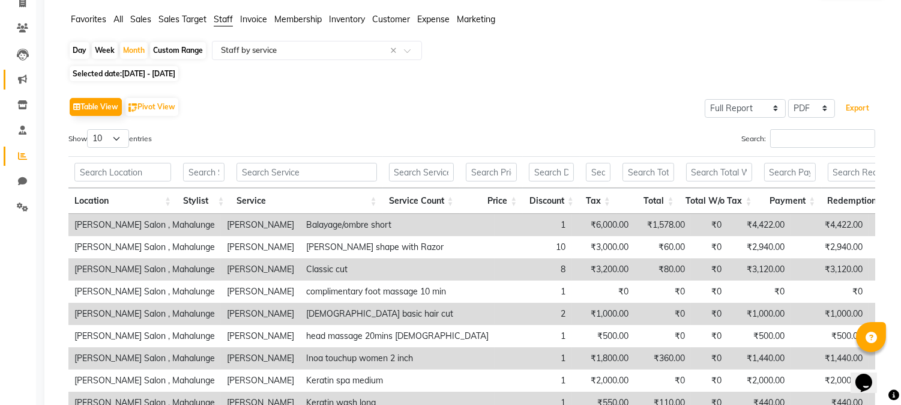
scroll to position [0, 0]
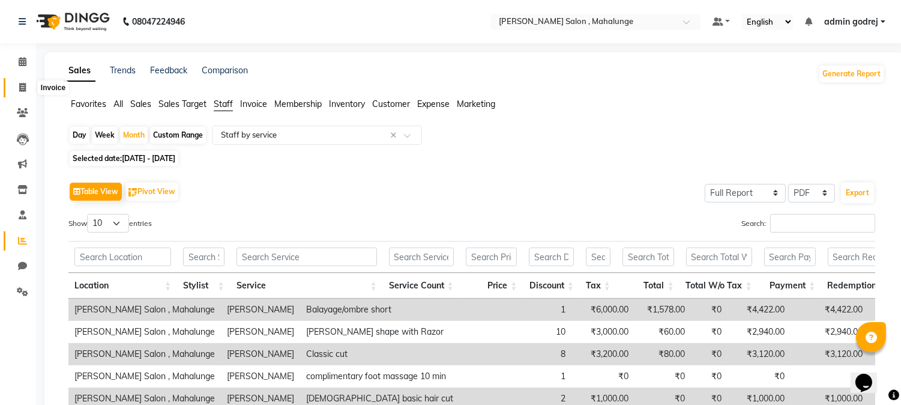
click at [29, 89] on span at bounding box center [22, 88] width 21 height 14
select select "7250"
select select "service"
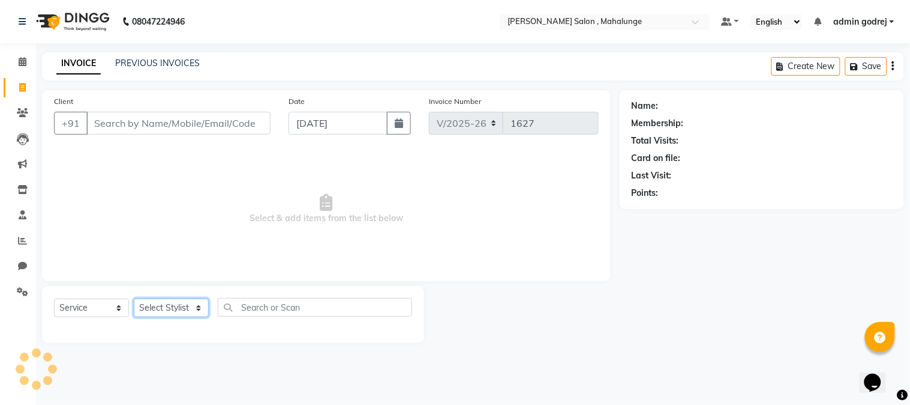
drag, startPoint x: 178, startPoint y: 316, endPoint x: 179, endPoint y: 310, distance: 6.7
click at [178, 315] on select "Select Stylist" at bounding box center [171, 307] width 75 height 19
select select "60283"
click at [134, 299] on select "Select Stylist admin godrej Deepali Munde Dipak subhash ambhore krushna pandit …" at bounding box center [175, 307] width 83 height 19
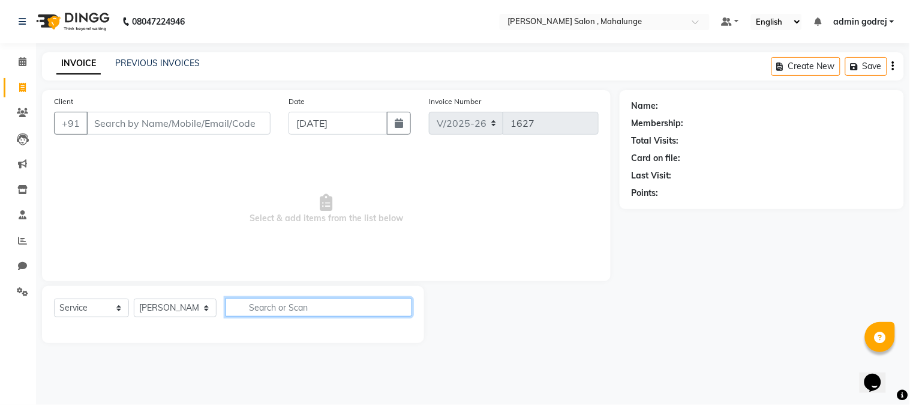
drag, startPoint x: 275, startPoint y: 306, endPoint x: 268, endPoint y: 280, distance: 26.6
click at [276, 306] on input "text" at bounding box center [319, 307] width 187 height 19
type input "C"
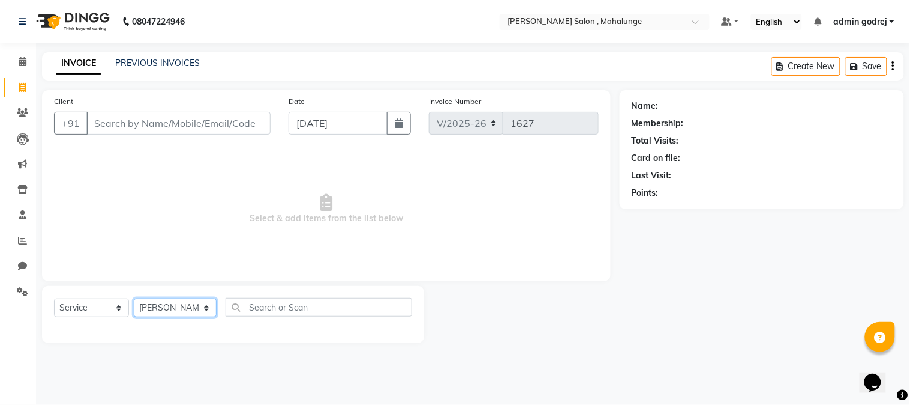
click at [187, 301] on select "Select Stylist admin godrej Deepali Munde Dipak subhash ambhore krushna pandit …" at bounding box center [175, 307] width 83 height 19
select select "78190"
click at [134, 299] on select "Select Stylist admin godrej Deepali Munde Dipak subhash ambhore krushna pandit …" at bounding box center [175, 307] width 83 height 19
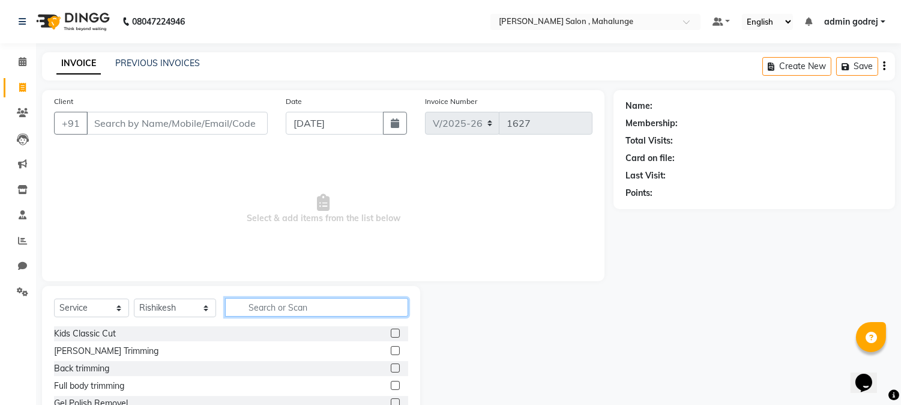
click at [259, 313] on input "text" at bounding box center [316, 307] width 183 height 19
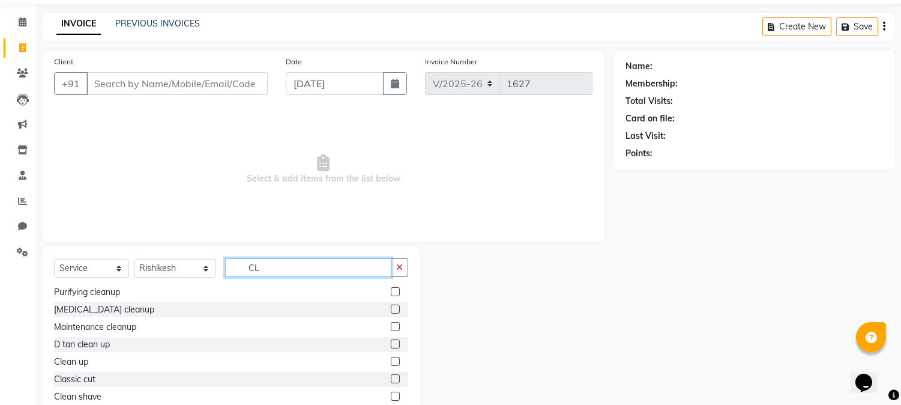
scroll to position [76, 0]
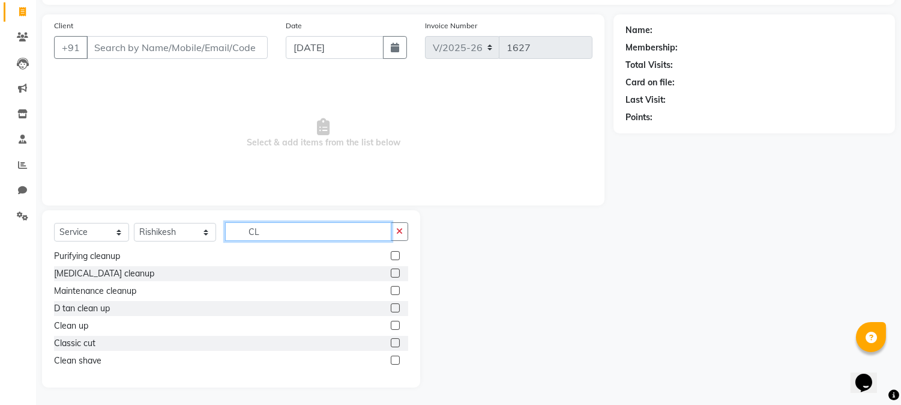
type input "CL"
click at [391, 339] on label at bounding box center [395, 342] width 9 height 9
click at [391, 339] on input "checkbox" at bounding box center [395, 343] width 8 height 8
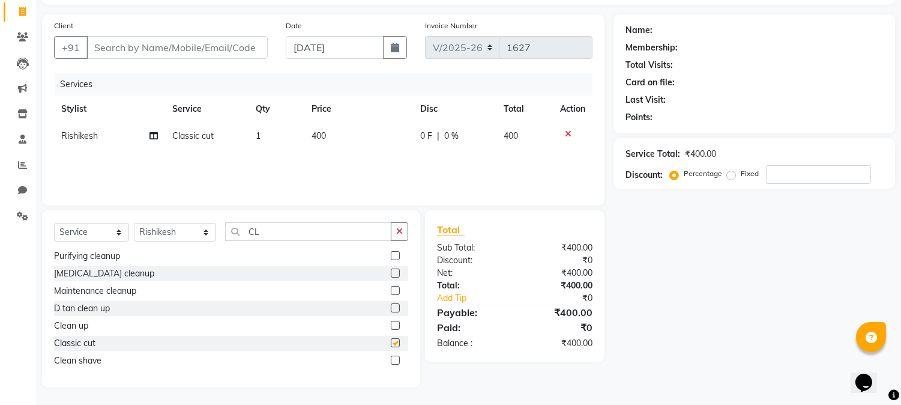
checkbox input "false"
click at [376, 227] on input "CL" at bounding box center [308, 231] width 166 height 19
type input "C"
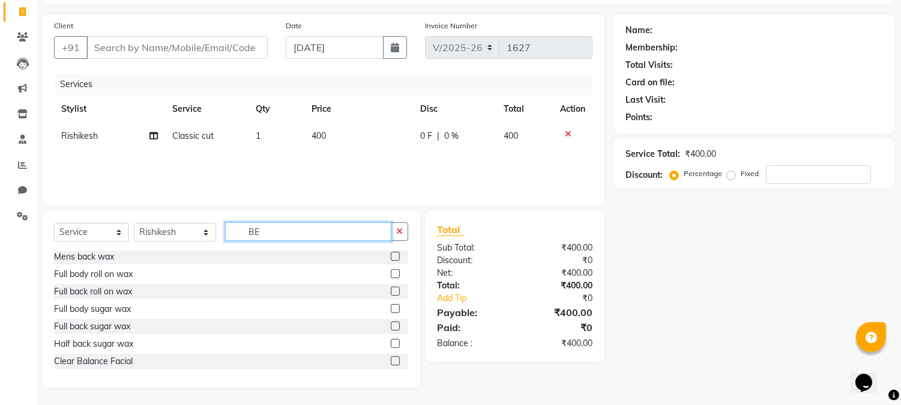
scroll to position [61, 0]
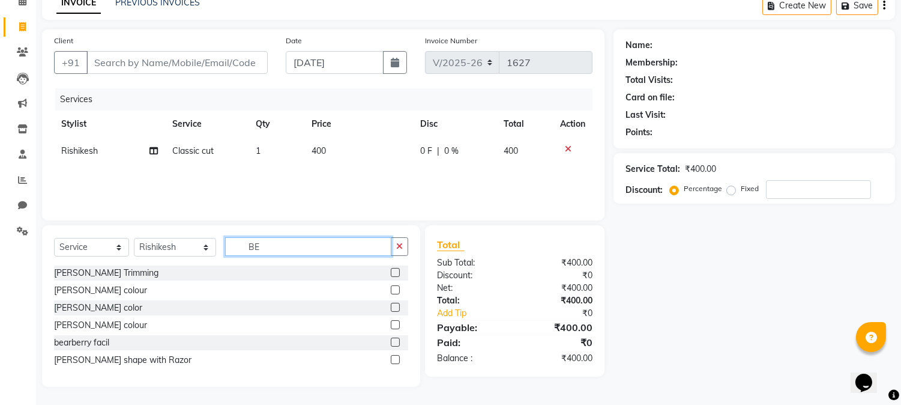
type input "BE"
click at [399, 356] on label at bounding box center [395, 359] width 9 height 9
click at [399, 356] on input "checkbox" at bounding box center [395, 360] width 8 height 8
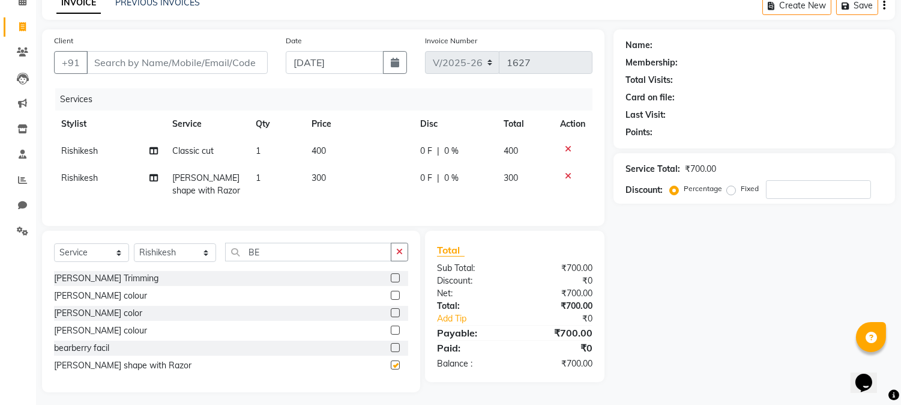
checkbox input "false"
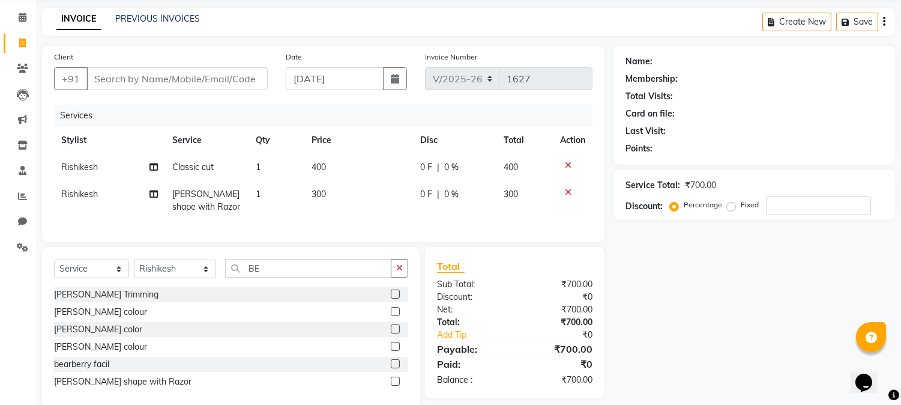
scroll to position [0, 0]
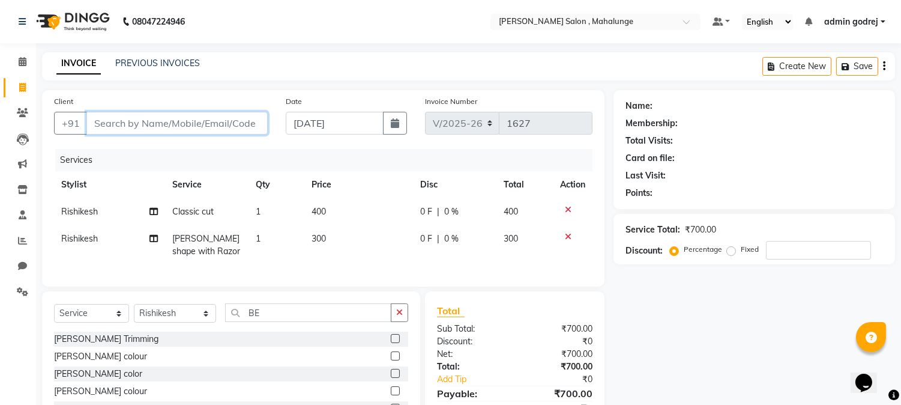
click at [176, 131] on input "Client" at bounding box center [176, 123] width 181 height 23
type input "9"
type input "0"
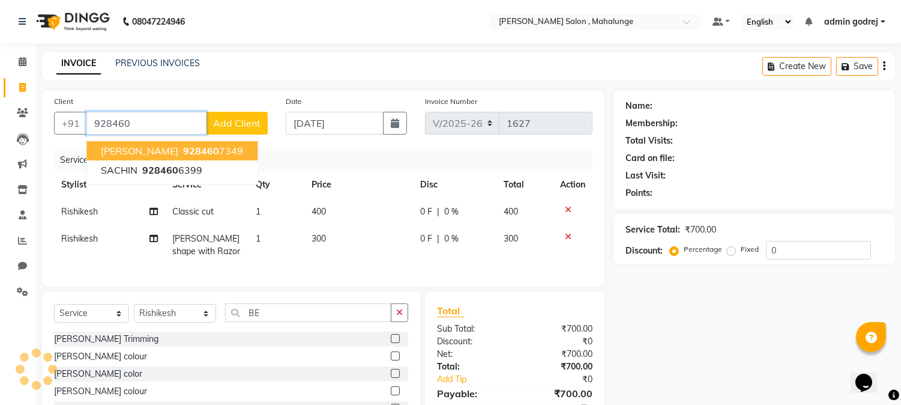
click at [142, 159] on button "Amruta 928460 7349" at bounding box center [171, 150] width 171 height 19
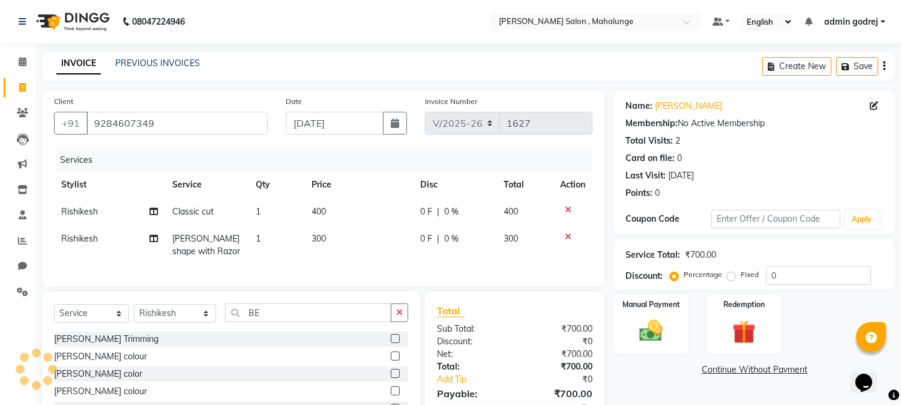
drag, startPoint x: 181, startPoint y: 110, endPoint x: 175, endPoint y: 114, distance: 7.0
click at [181, 110] on div "Client +91 9284607349" at bounding box center [161, 119] width 232 height 49
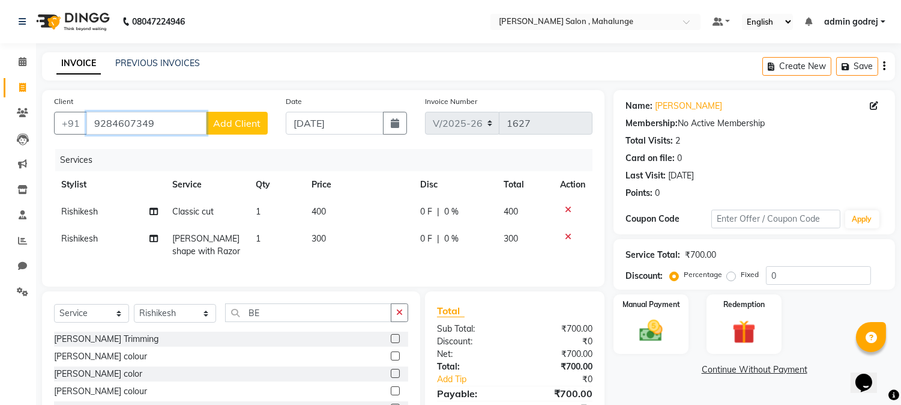
click at [170, 131] on input "9284607349" at bounding box center [146, 123] width 120 height 23
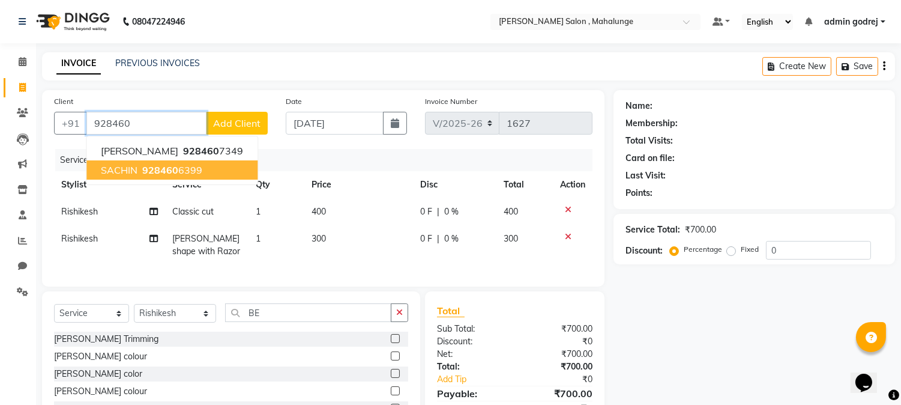
click at [163, 164] on span "928460" at bounding box center [160, 170] width 36 height 12
type input "9284606399"
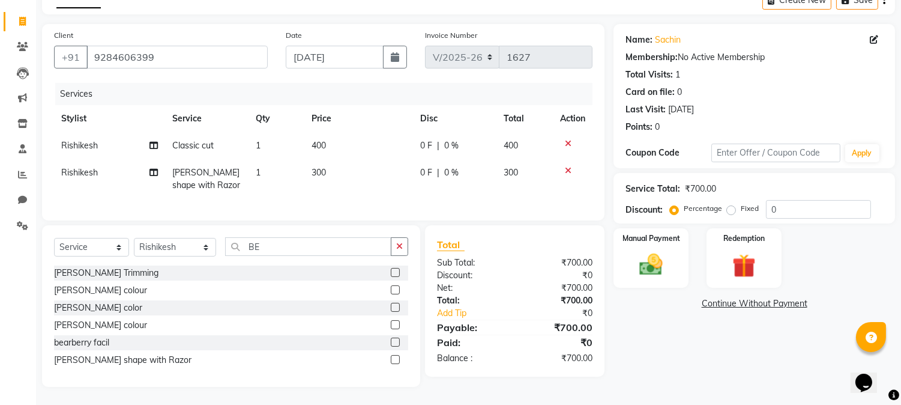
scroll to position [76, 0]
click at [628, 265] on div "Manual Payment" at bounding box center [651, 257] width 78 height 61
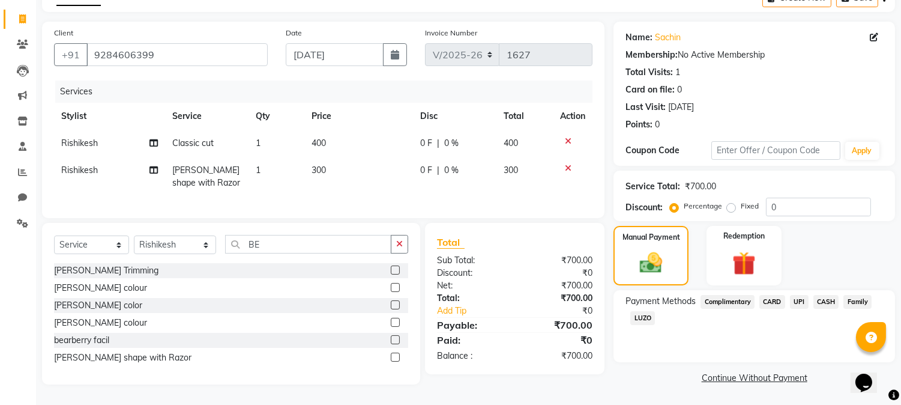
click at [798, 295] on span "UPI" at bounding box center [799, 302] width 19 height 14
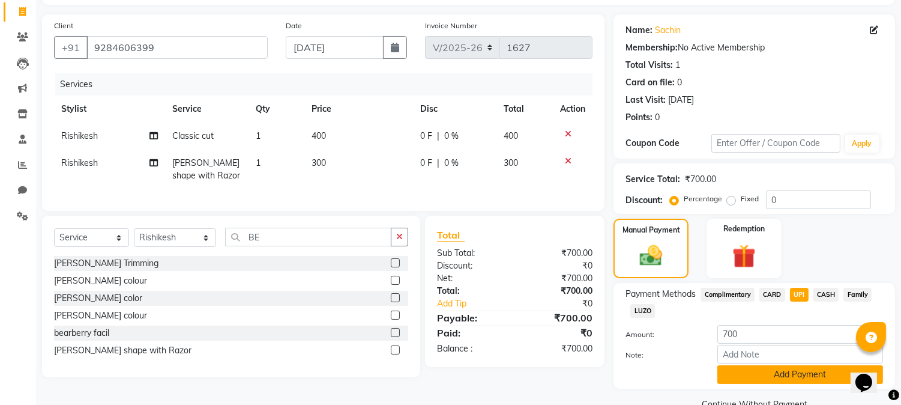
click at [766, 379] on button "Add Payment" at bounding box center [800, 374] width 166 height 19
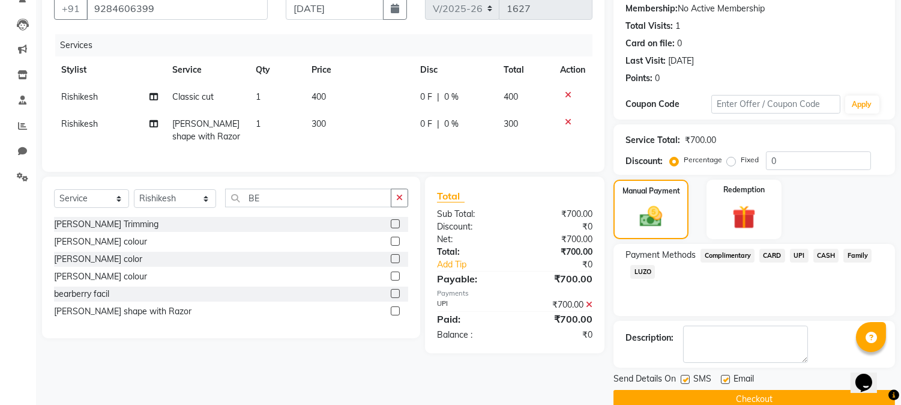
scroll to position [135, 0]
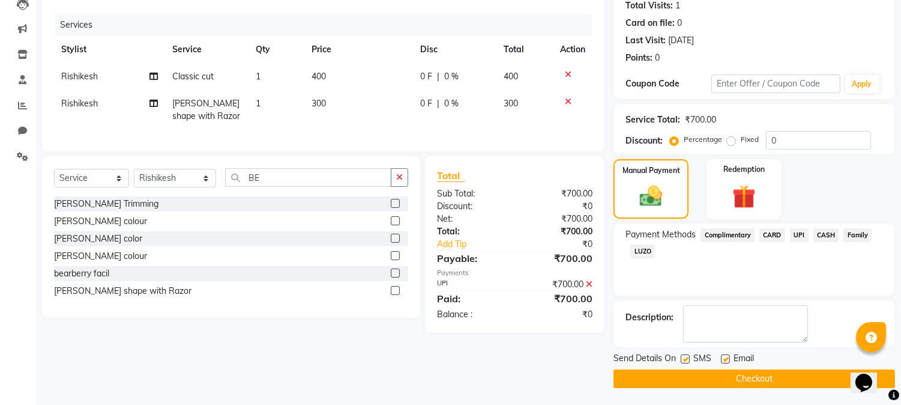
click at [676, 373] on button "Checkout" at bounding box center [753, 378] width 281 height 19
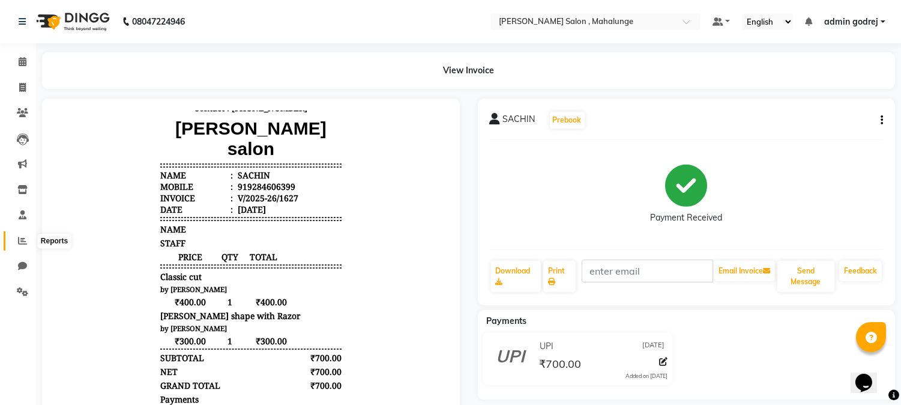
click at [13, 235] on span at bounding box center [22, 241] width 21 height 14
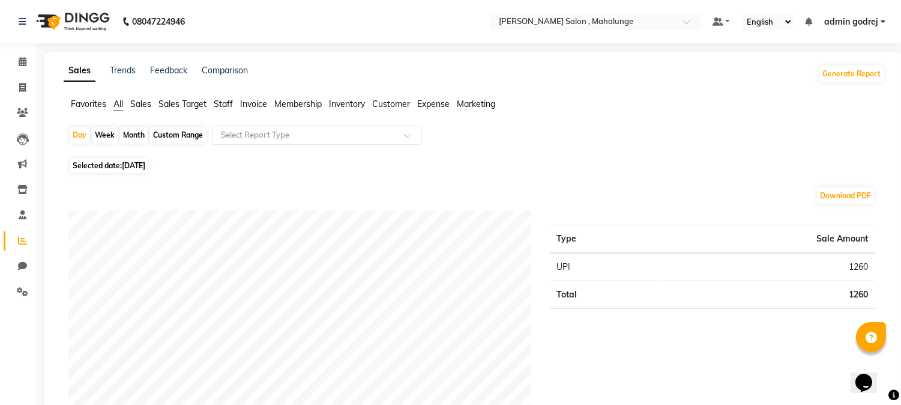
click at [127, 170] on span "Selected date: 04-09-2025" at bounding box center [109, 165] width 79 height 15
select select "9"
select select "2025"
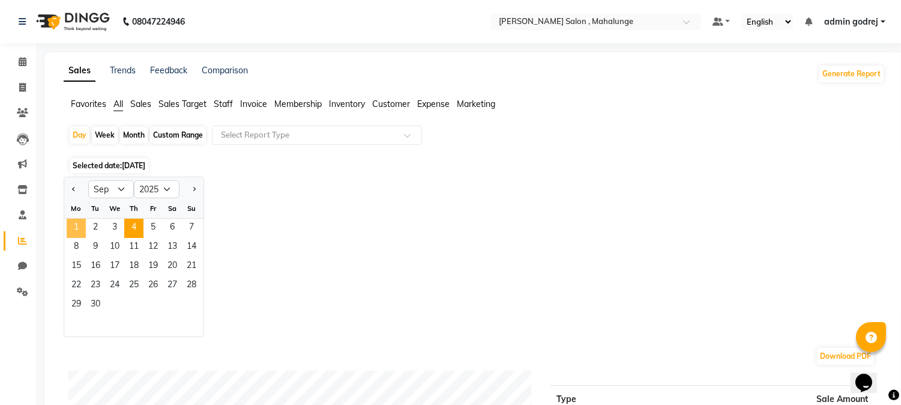
click at [73, 234] on span "1" at bounding box center [76, 227] width 19 height 19
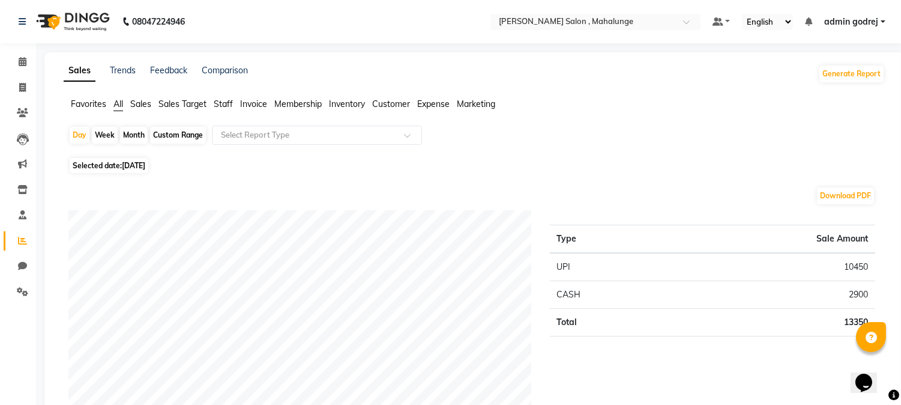
click at [116, 166] on span "Selected date: 01-09-2025" at bounding box center [109, 165] width 79 height 15
select select "9"
select select "2025"
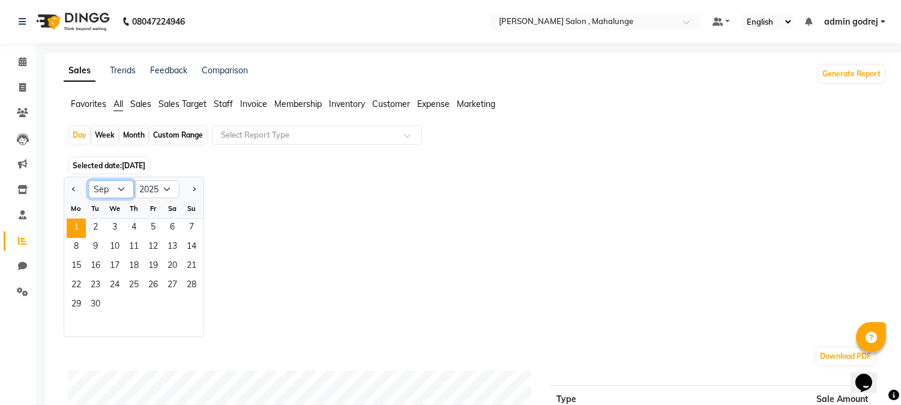
click at [118, 188] on select "Jan Feb Mar Apr May Jun Jul Aug Sep Oct Nov Dec" at bounding box center [111, 189] width 46 height 18
click at [88, 180] on select "Jan Feb Mar Apr May Jun Jul Aug Sep Oct Nov Dec" at bounding box center [111, 189] width 46 height 18
click at [104, 192] on select "Jan Feb Mar Apr May Jun Jul Aug Sep Oct Nov Dec" at bounding box center [111, 189] width 46 height 18
select select "7"
click at [88, 180] on select "Jan Feb Mar Apr May Jun Jul Aug Sep Oct Nov Dec" at bounding box center [111, 189] width 46 height 18
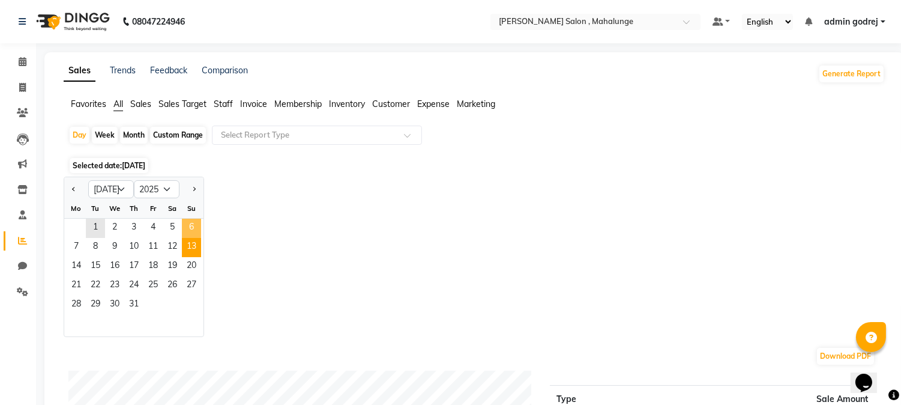
drag, startPoint x: 98, startPoint y: 226, endPoint x: 191, endPoint y: 242, distance: 94.5
click at [190, 241] on ngb-datepicker-month "Mo Tu We Th Fr Sa Su 1 2 3 4 5 6 7 8 9 10 11 12 13 14 15 16 17 18 19 20 21 22 2…" at bounding box center [133, 267] width 139 height 137
drag, startPoint x: 191, startPoint y: 242, endPoint x: 194, endPoint y: 248, distance: 7.0
click at [192, 244] on span "13" at bounding box center [191, 247] width 19 height 19
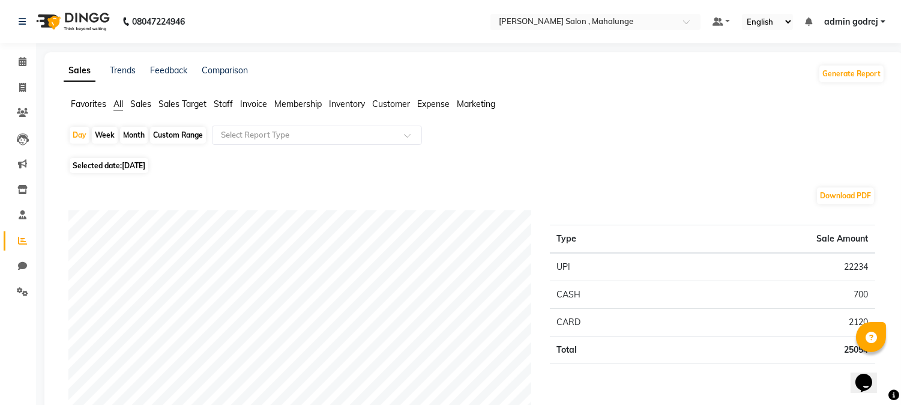
click at [116, 160] on span "Selected date: 13-07-2025" at bounding box center [109, 165] width 79 height 15
select select "7"
select select "2025"
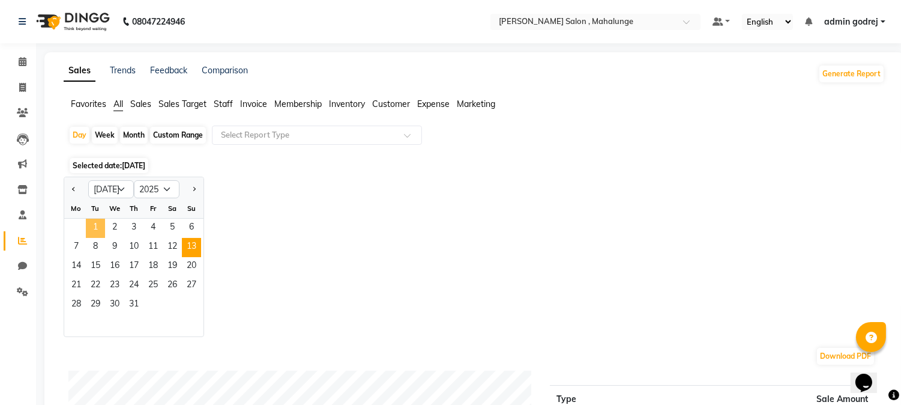
click at [88, 231] on span "1" at bounding box center [95, 227] width 19 height 19
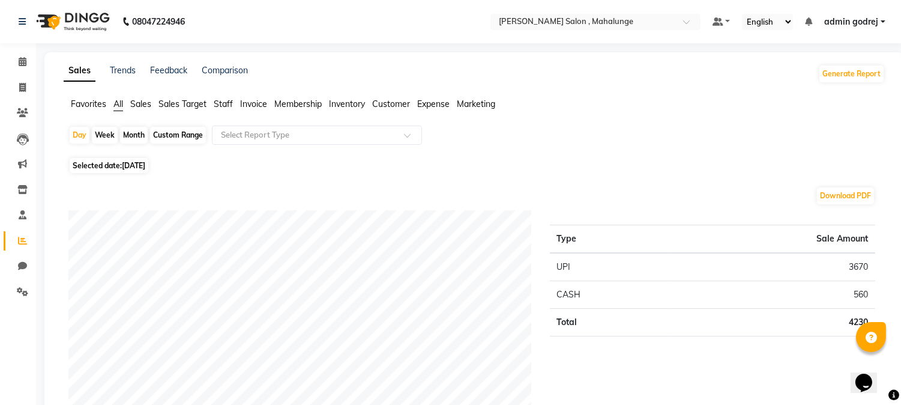
click at [139, 164] on span "01-07-2025" at bounding box center [133, 165] width 23 height 9
select select "7"
select select "2025"
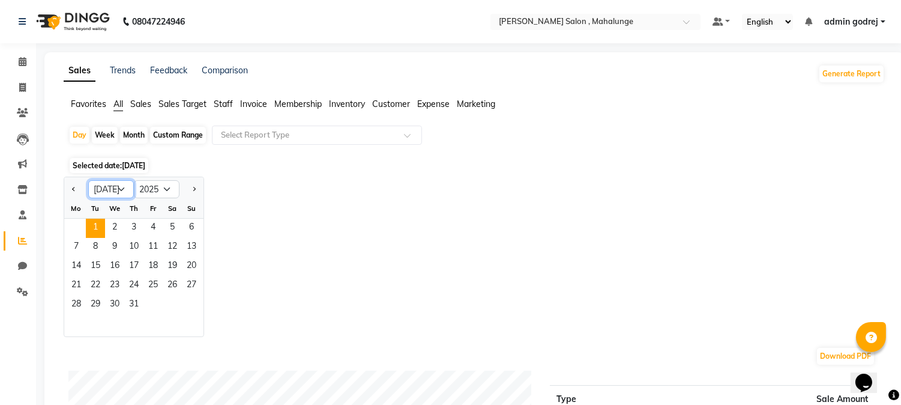
click at [112, 184] on select "Jan Feb Mar Apr May Jun Jul Aug Sep Oct Nov Dec" at bounding box center [111, 189] width 46 height 18
select select "4"
click at [88, 180] on select "Jan Feb Mar Apr May Jun Jul Aug Sep Oct Nov Dec" at bounding box center [111, 189] width 46 height 18
click at [133, 133] on div "Month" at bounding box center [134, 135] width 28 height 17
select select "7"
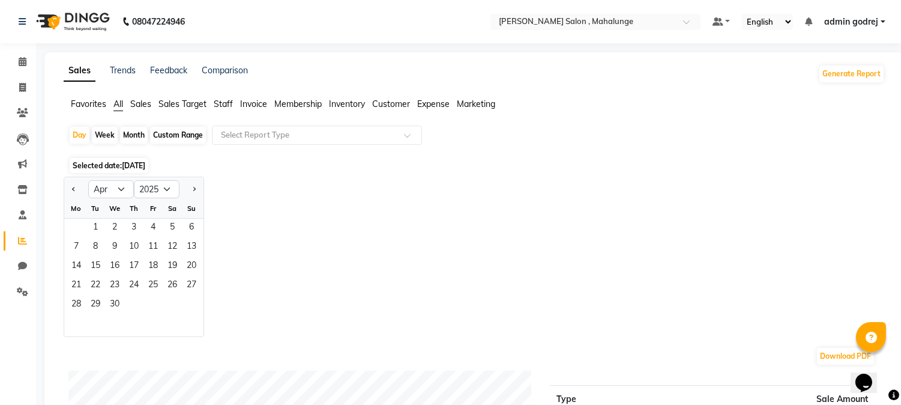
select select "2025"
click at [115, 188] on select "Jan Feb Mar Apr May Jun Jul Aug Sep Oct Nov Dec" at bounding box center [111, 189] width 46 height 18
select select "4"
click at [88, 180] on select "Jan Feb Mar Apr May Jun Jul Aug Sep Oct Nov Dec" at bounding box center [111, 189] width 46 height 18
click at [92, 229] on span "1" at bounding box center [95, 227] width 19 height 19
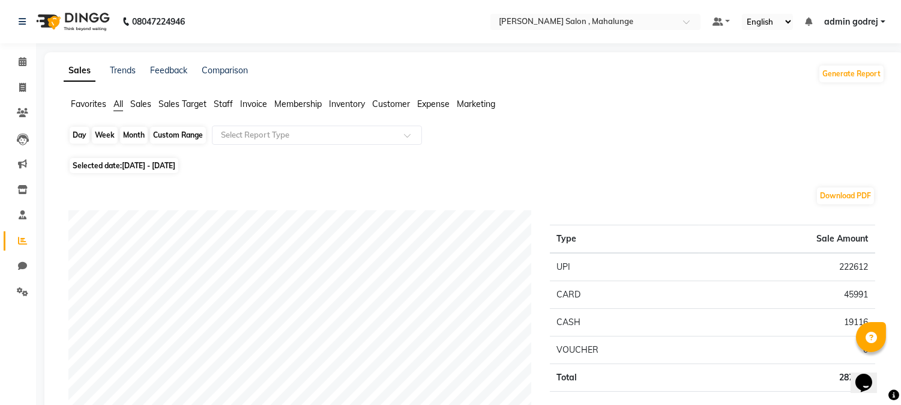
click at [134, 136] on div "Month" at bounding box center [134, 135] width 28 height 17
select select "4"
select select "2025"
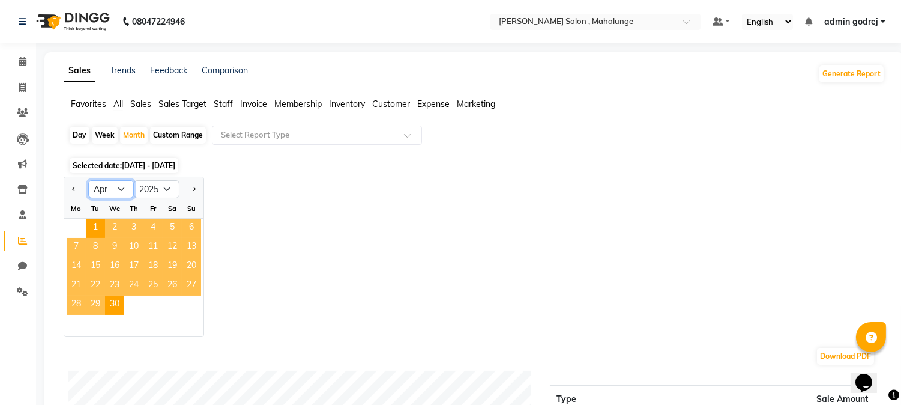
click at [104, 190] on select "Jan Feb Mar Apr May Jun Jul Aug Sep Oct Nov Dec" at bounding box center [111, 189] width 46 height 18
select select "5"
click at [88, 180] on select "Jan Feb Mar Apr May Jun Jul Aug Sep Oct Nov Dec" at bounding box center [111, 189] width 46 height 18
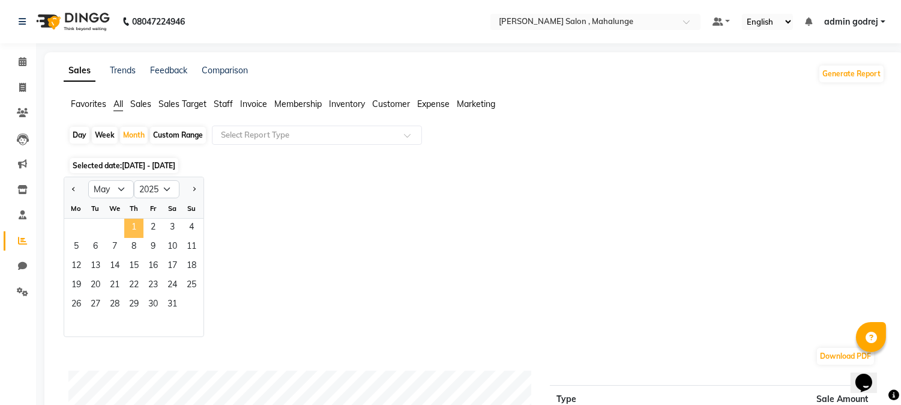
click at [136, 223] on span "1" at bounding box center [133, 227] width 19 height 19
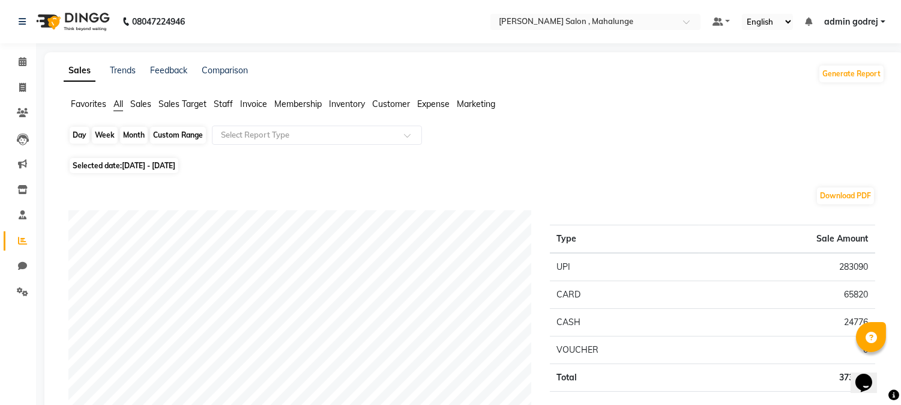
click at [141, 137] on div "Month" at bounding box center [134, 135] width 28 height 17
select select "5"
select select "2025"
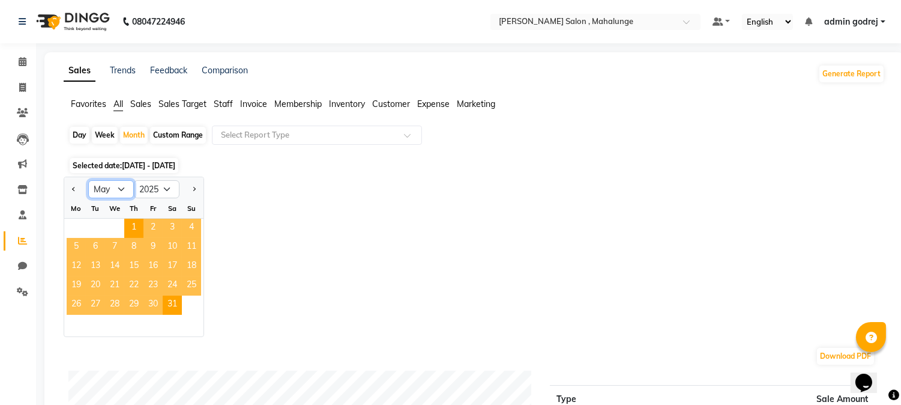
click at [108, 190] on select "Jan Feb Mar Apr May Jun Jul Aug Sep Oct Nov Dec" at bounding box center [111, 189] width 46 height 18
select select "6"
click at [88, 180] on select "Jan Feb Mar Apr May Jun Jul Aug Sep Oct Nov Dec" at bounding box center [111, 189] width 46 height 18
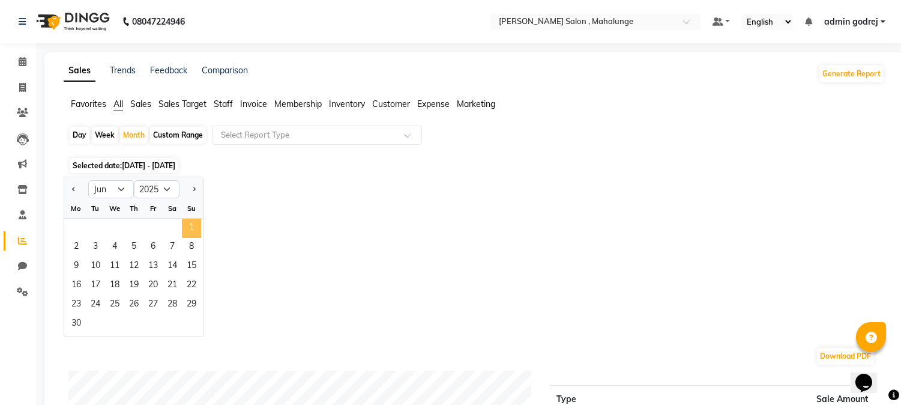
click at [197, 231] on span "1" at bounding box center [191, 227] width 19 height 19
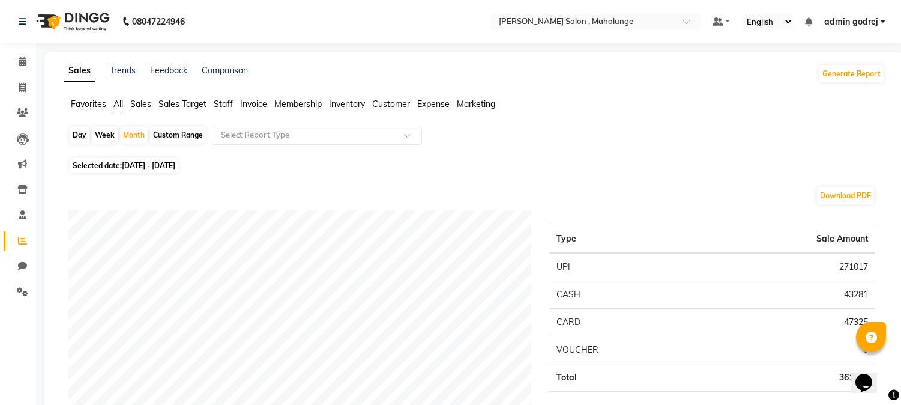
click at [139, 158] on span "Selected date: 01-06-2025 - 30-06-2025" at bounding box center [124, 165] width 109 height 15
select select "6"
select select "2025"
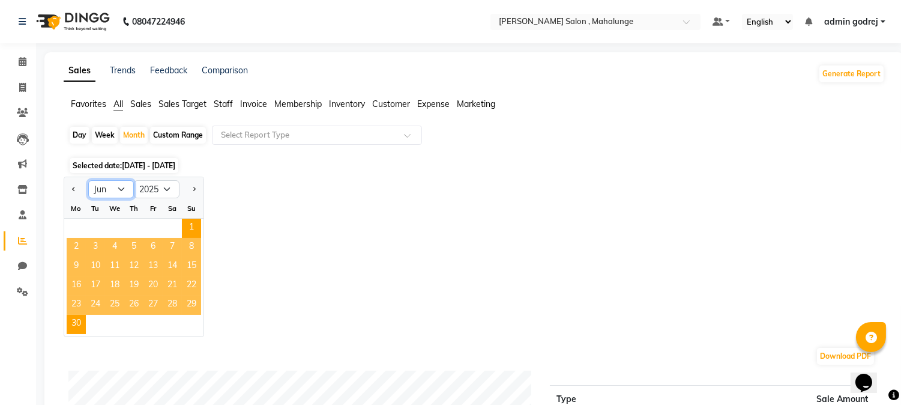
click at [112, 182] on select "Jan Feb Mar Apr May Jun Jul Aug Sep Oct Nov Dec" at bounding box center [111, 189] width 46 height 18
select select "7"
click at [88, 180] on select "Jan Feb Mar Apr May Jun Jul Aug Sep Oct Nov Dec" at bounding box center [111, 189] width 46 height 18
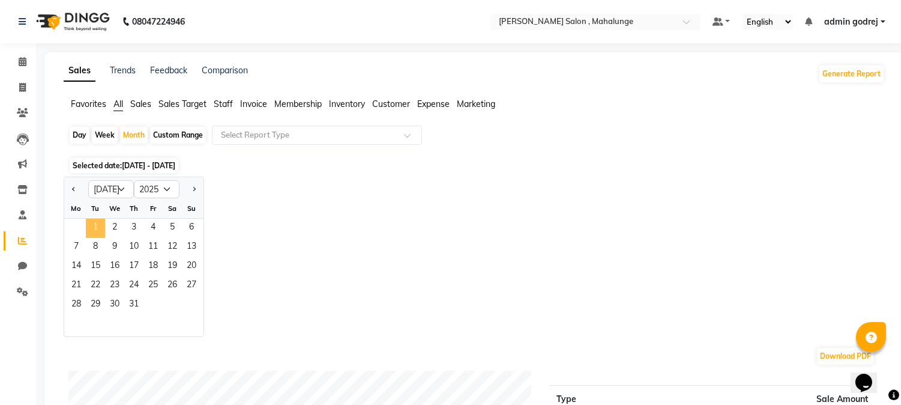
click at [100, 221] on span "1" at bounding box center [95, 227] width 19 height 19
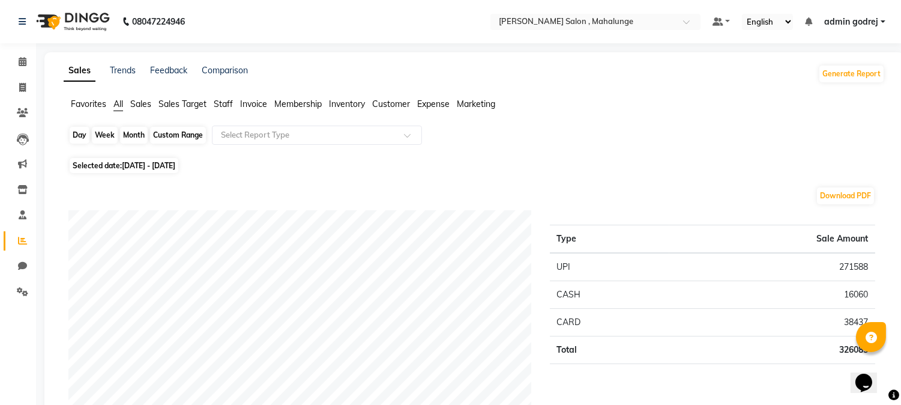
click at [134, 138] on div "Month" at bounding box center [134, 135] width 28 height 17
select select "7"
select select "2025"
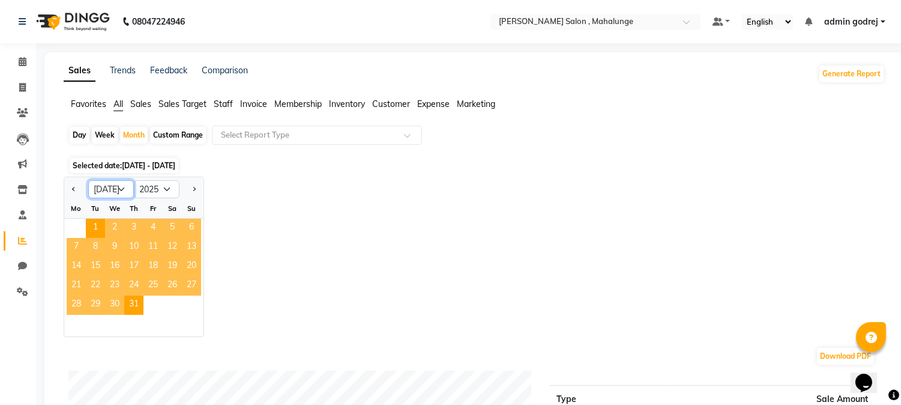
click at [106, 181] on select "Jan Feb Mar Apr May Jun Jul Aug Sep Oct Nov Dec" at bounding box center [111, 189] width 46 height 18
select select "8"
click at [88, 180] on select "Jan Feb Mar Apr May Jun Jul Aug Sep Oct Nov Dec" at bounding box center [111, 189] width 46 height 18
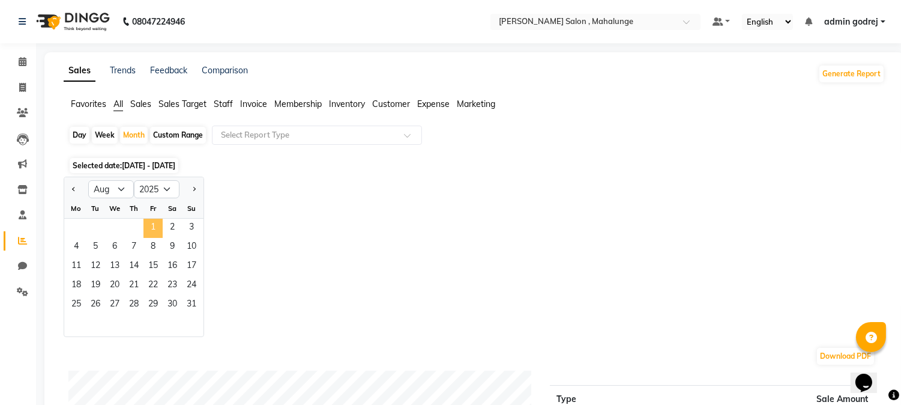
click at [152, 227] on span "1" at bounding box center [152, 227] width 19 height 19
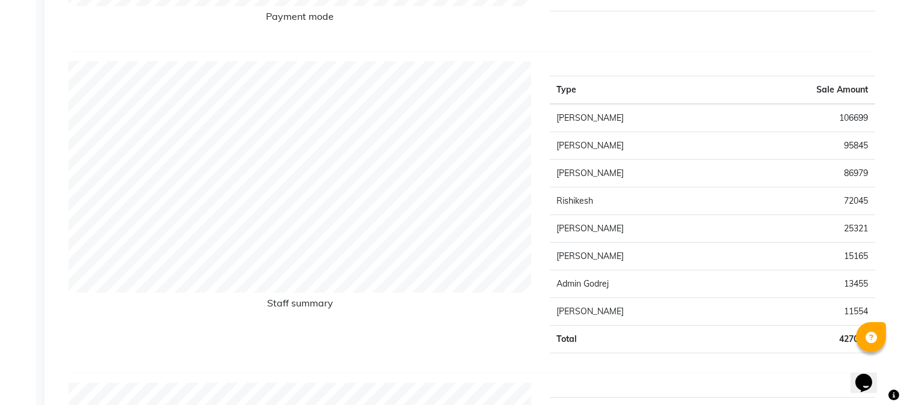
scroll to position [466, 0]
